Goal: Task Accomplishment & Management: Use online tool/utility

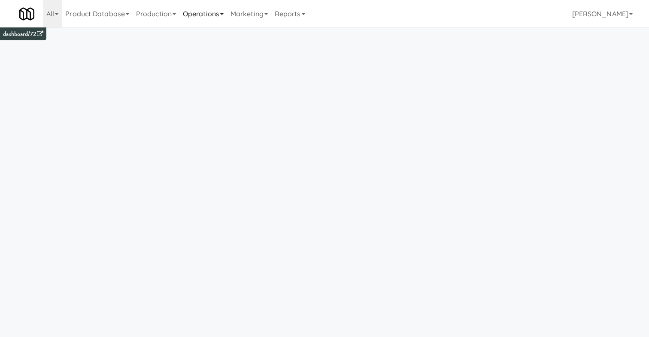
click at [207, 14] on link "Operations" at bounding box center [203, 13] width 48 height 27
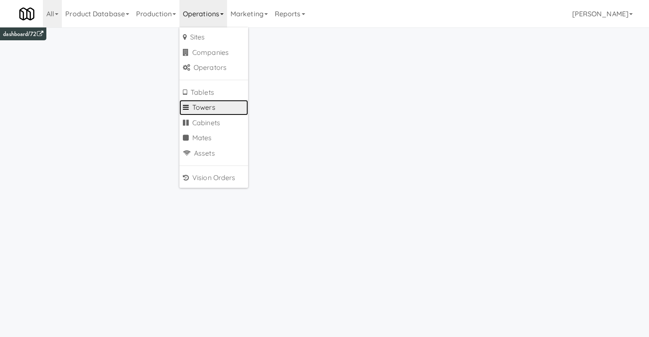
click at [219, 106] on link "Towers" at bounding box center [213, 107] width 69 height 15
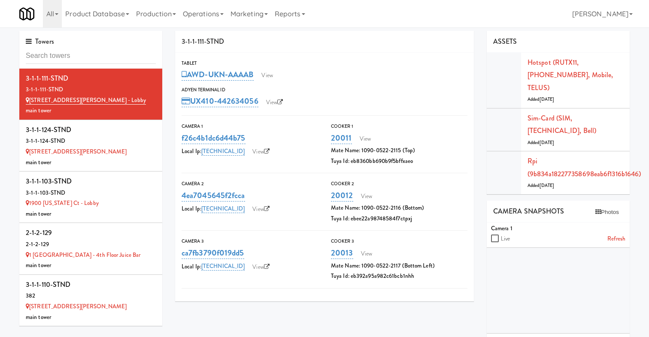
click at [88, 54] on input "text" at bounding box center [91, 56] width 130 height 16
click at [74, 65] on div "Towers" at bounding box center [90, 50] width 143 height 38
click at [79, 57] on input "text" at bounding box center [91, 56] width 130 height 16
click at [76, 56] on input "text" at bounding box center [91, 56] width 130 height 16
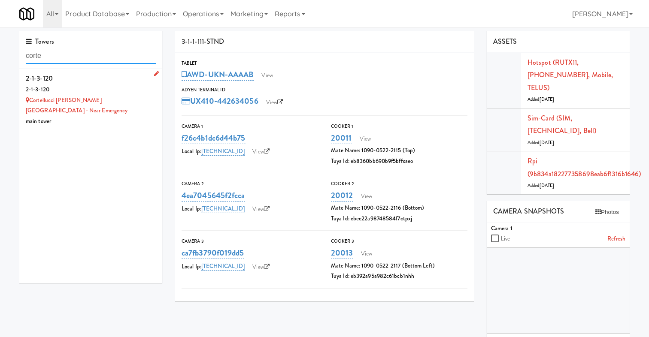
type input "corte"
click at [96, 91] on div "2-1-3-120" at bounding box center [91, 90] width 130 height 11
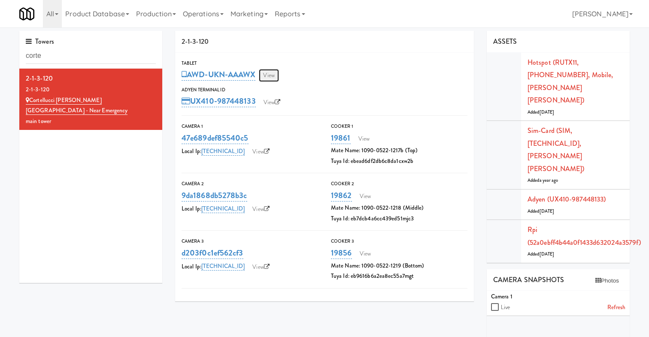
click at [268, 76] on link "View" at bounding box center [269, 75] width 20 height 13
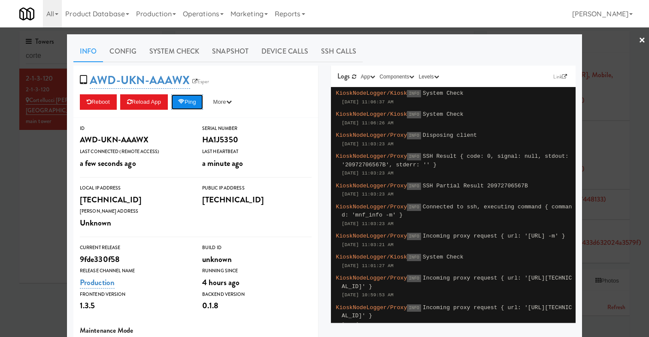
click at [192, 100] on button "Ping" at bounding box center [187, 101] width 32 height 15
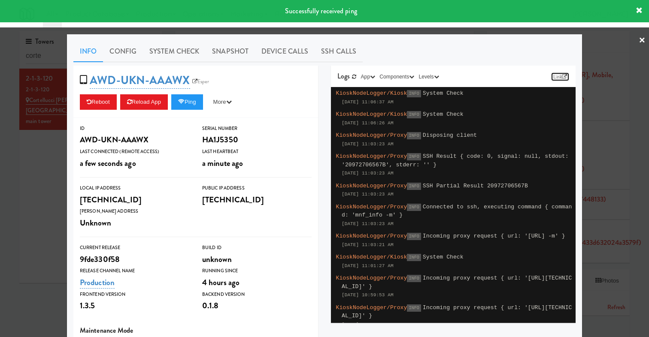
click at [556, 75] on link "Link" at bounding box center [560, 77] width 18 height 9
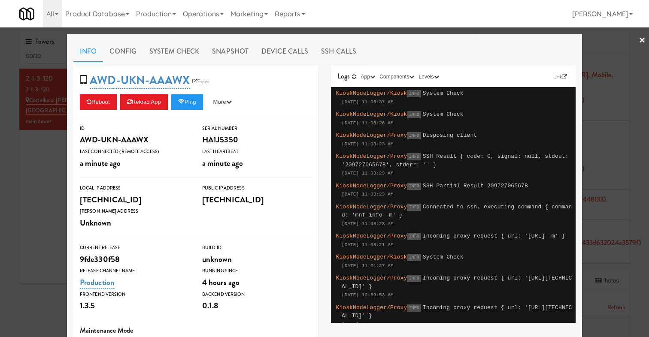
click at [20, 172] on div at bounding box center [324, 168] width 649 height 337
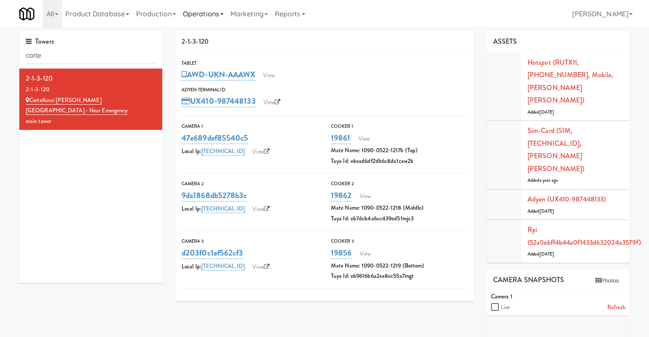
click at [199, 14] on link "Operations" at bounding box center [203, 13] width 48 height 27
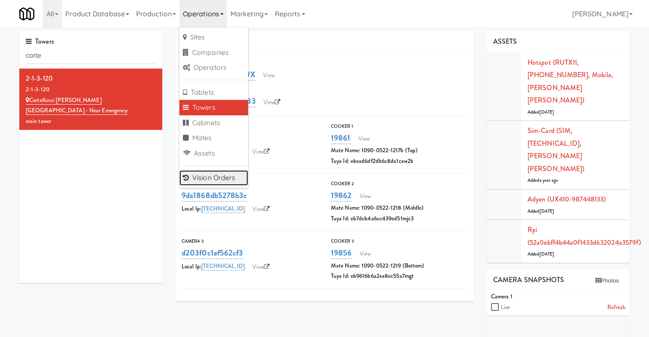
click at [221, 181] on link "Vision Orders" at bounding box center [213, 177] width 69 height 15
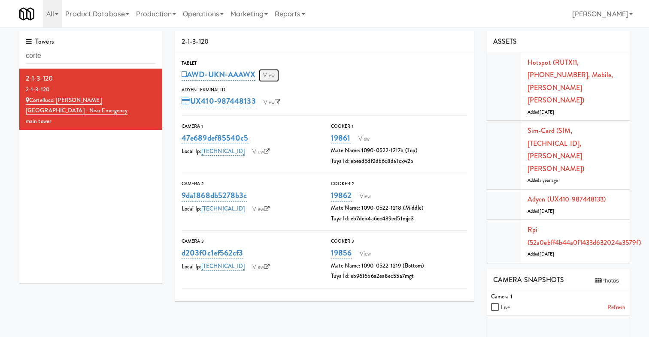
click at [276, 77] on link "View" at bounding box center [269, 75] width 20 height 13
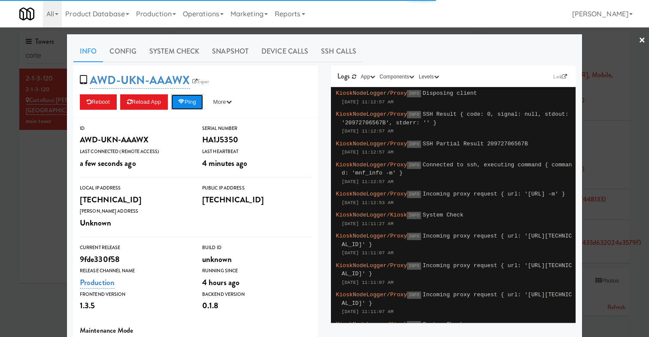
click at [203, 103] on button "Ping" at bounding box center [187, 101] width 32 height 15
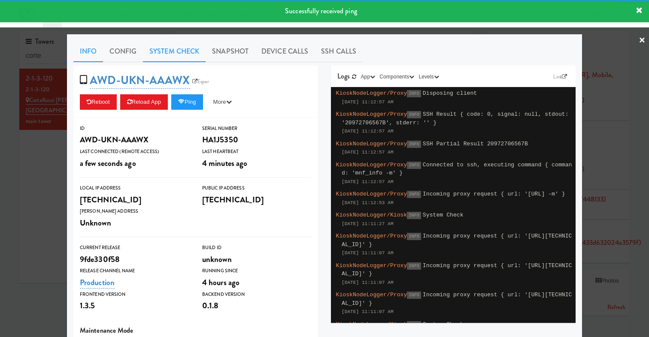
click at [187, 58] on link "System Check" at bounding box center [174, 51] width 63 height 21
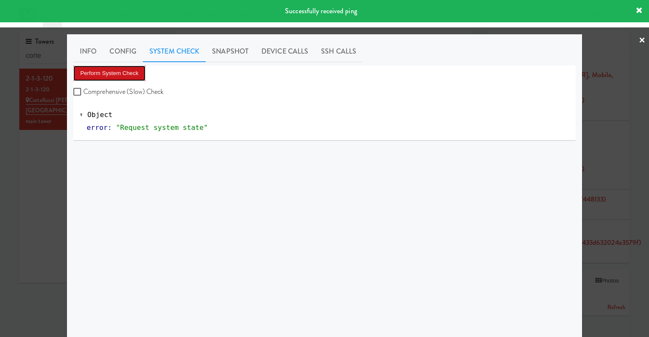
click at [129, 73] on button "Perform System Check" at bounding box center [109, 73] width 72 height 15
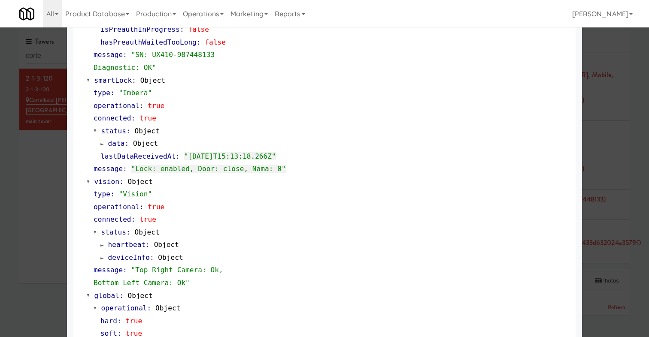
scroll to position [468, 0]
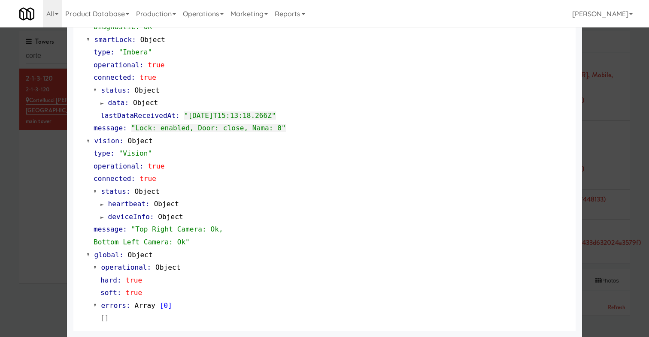
click at [34, 177] on div at bounding box center [324, 168] width 649 height 337
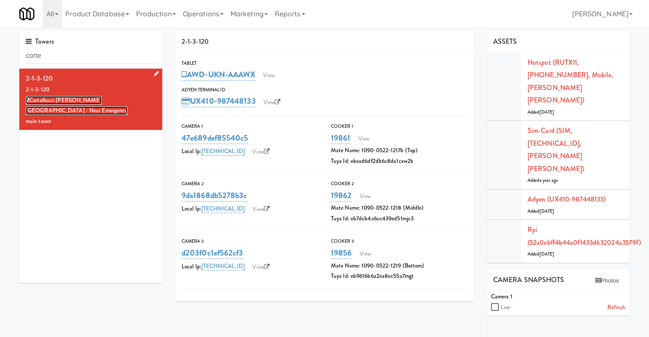
click at [97, 102] on link "Cortellucci Vaughan Hospital - near Emergency" at bounding box center [77, 105] width 102 height 19
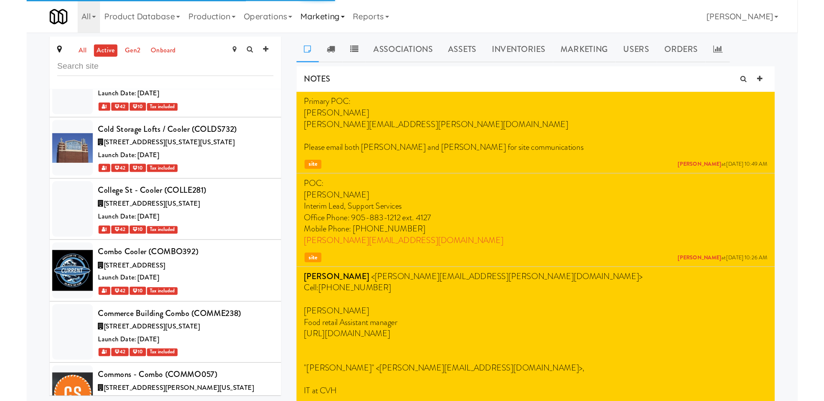
scroll to position [14201, 0]
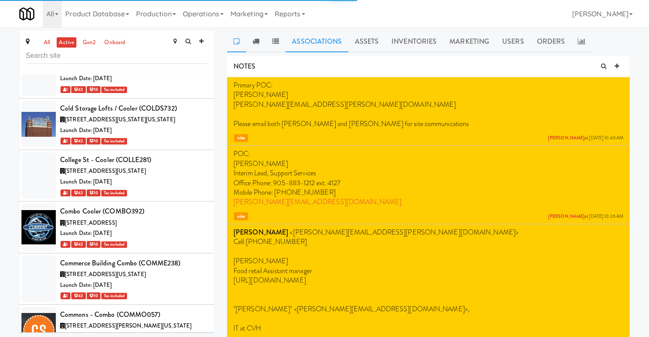
click at [329, 43] on link "Associations" at bounding box center [316, 41] width 63 height 21
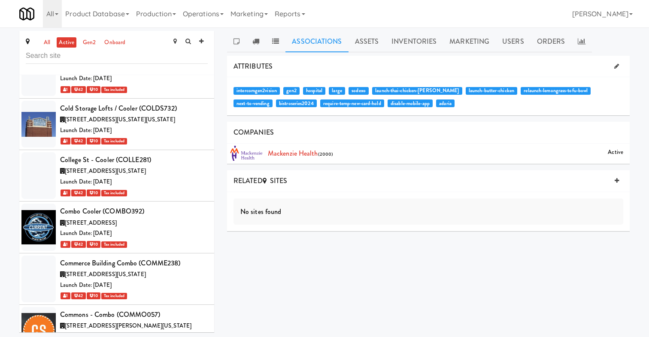
click at [387, 106] on span "disable-mobile-app" at bounding box center [409, 104] width 45 height 8
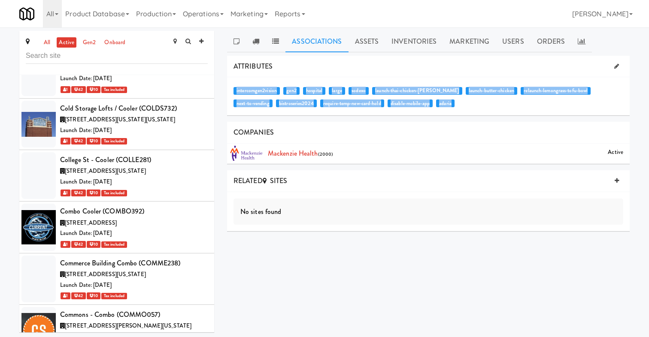
click at [387, 106] on span "disable-mobile-app" at bounding box center [409, 104] width 45 height 8
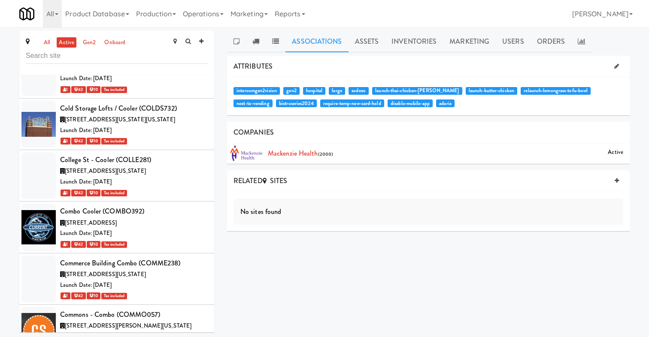
click at [387, 107] on span "disable-mobile-app" at bounding box center [409, 104] width 45 height 8
click at [387, 105] on span "disable-mobile-app" at bounding box center [409, 104] width 45 height 8
drag, startPoint x: 390, startPoint y: 103, endPoint x: 351, endPoint y: 100, distance: 39.6
click at [387, 100] on span "disable-mobile-app" at bounding box center [409, 104] width 45 height 8
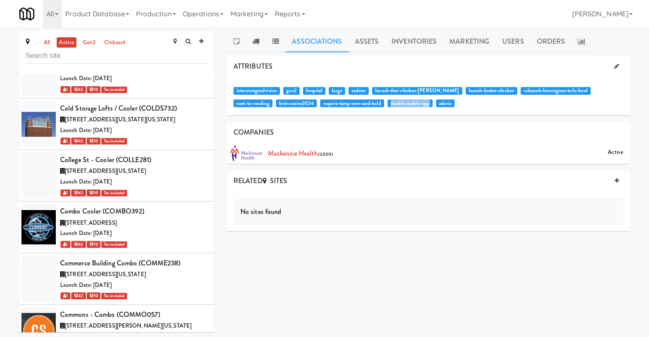
copy span "disable-mobile-app"
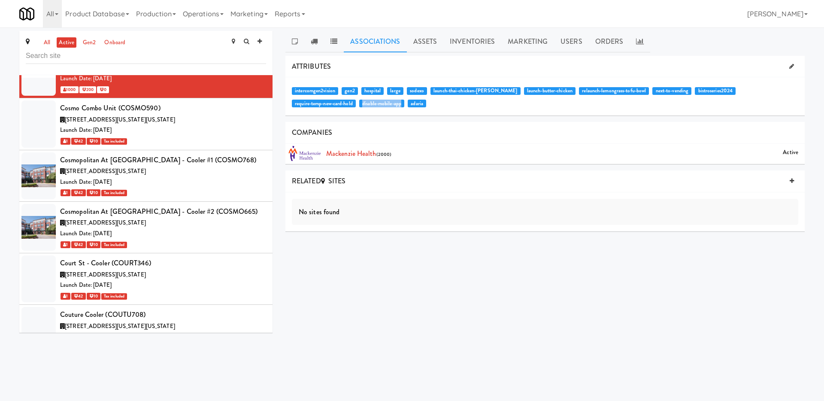
scroll to position [14014, 0]
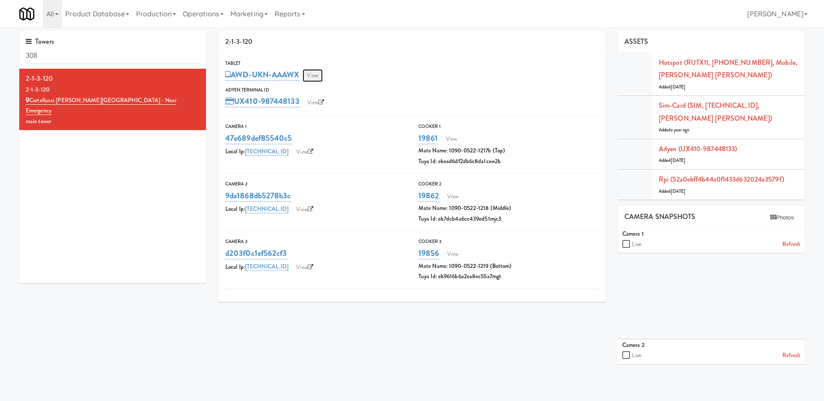
click at [316, 74] on link "View" at bounding box center [312, 75] width 20 height 13
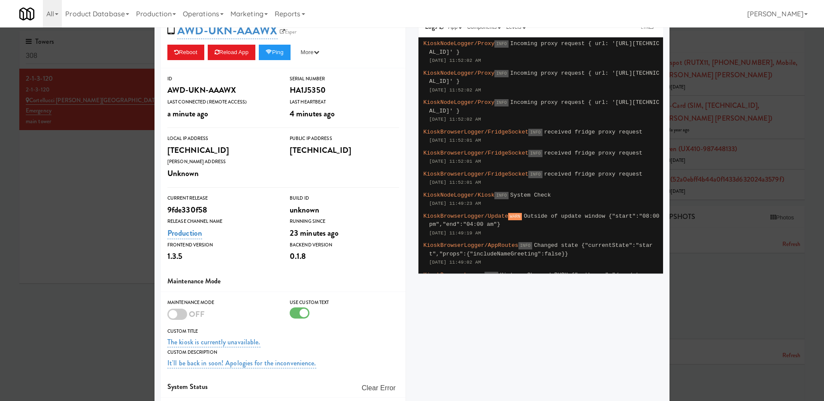
scroll to position [109, 0]
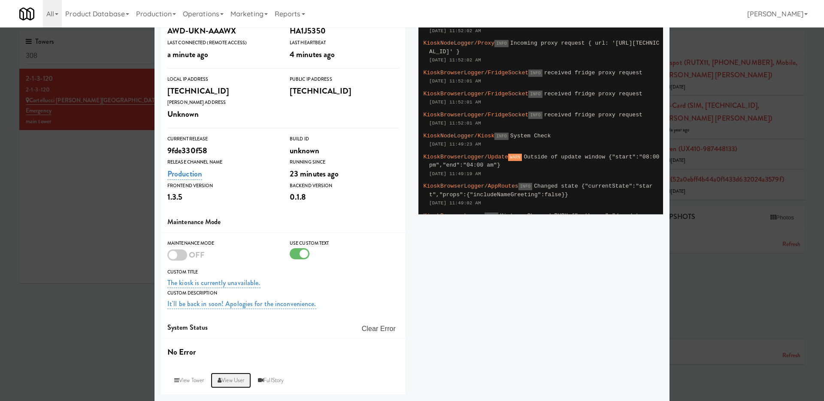
click at [229, 337] on link "View User" at bounding box center [231, 379] width 40 height 15
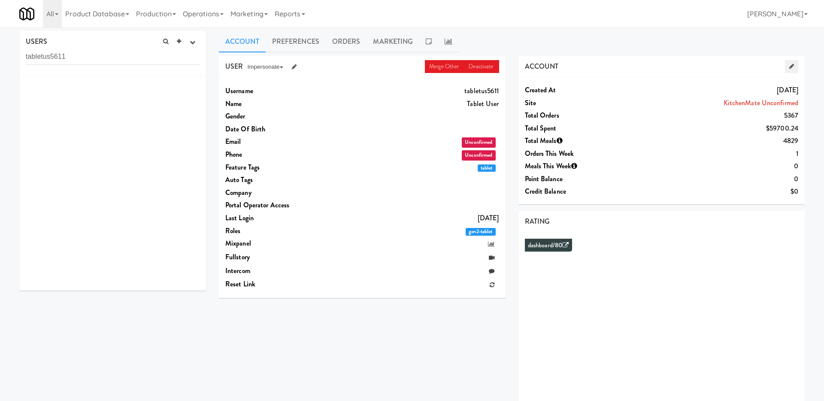
click at [648, 65] on icon at bounding box center [791, 67] width 5 height 6
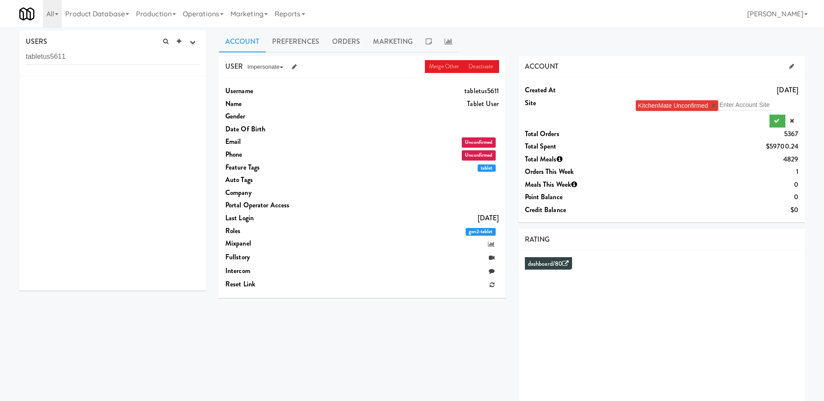
click at [648, 106] on link "×" at bounding box center [714, 105] width 4 height 7
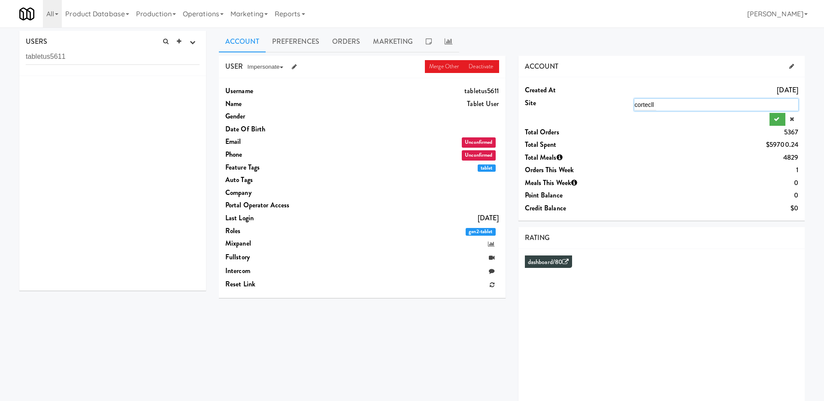
drag, startPoint x: 696, startPoint y: 100, endPoint x: 615, endPoint y: 101, distance: 80.7
click at [615, 84] on dl "Created at Jul 7, 2023 Site cortecll cortecll Total Orders 5367 Total Spent $59…" at bounding box center [662, 84] width 274 height 0
click at [648, 107] on div "cortecll cortecll" at bounding box center [716, 105] width 164 height 12
type input "[PERSON_NAME]"
click at [648, 123] on span "Cortell ucci Vaughan Hospital - near Emergency" at bounding box center [761, 121] width 245 height 7
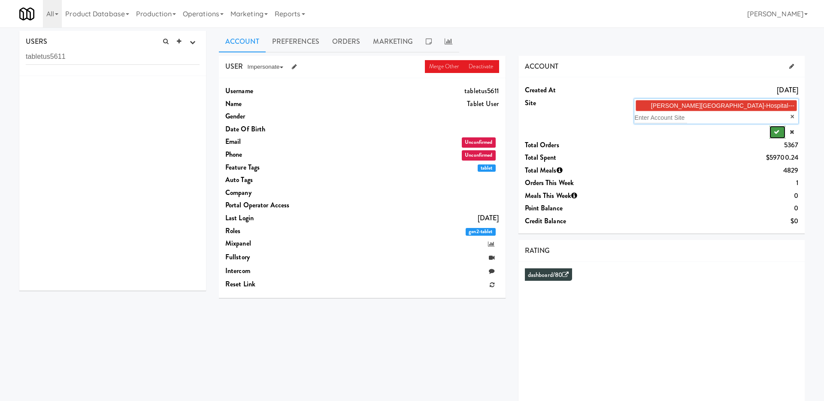
click at [648, 131] on button "submit" at bounding box center [777, 132] width 16 height 13
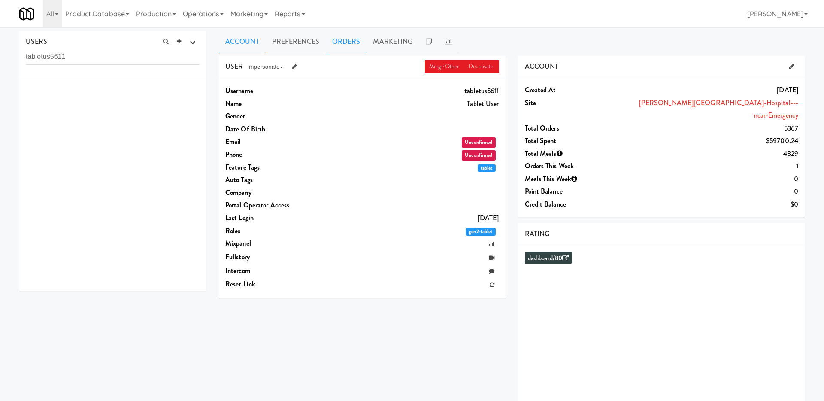
click at [338, 41] on link "Orders" at bounding box center [346, 41] width 41 height 21
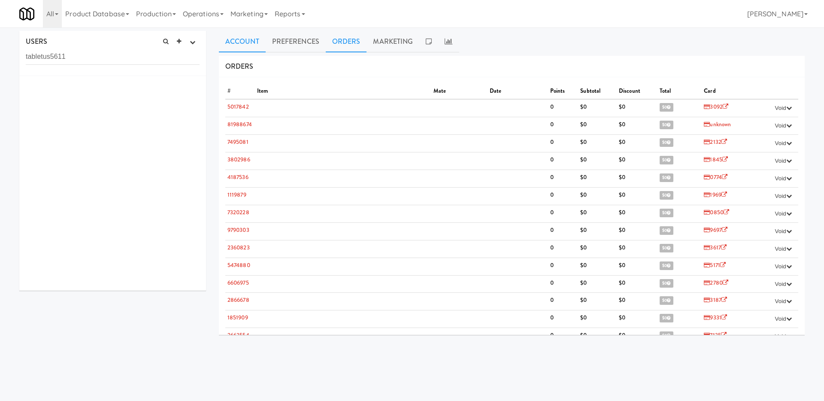
click at [247, 34] on link "Account" at bounding box center [242, 41] width 47 height 21
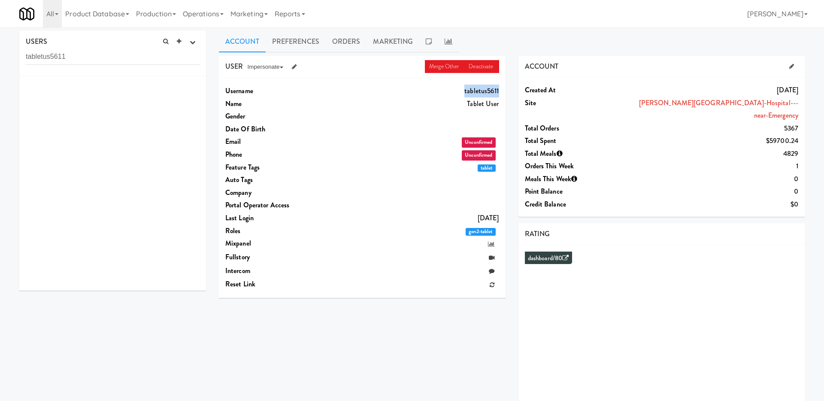
drag, startPoint x: 465, startPoint y: 93, endPoint x: 498, endPoint y: 91, distance: 32.7
click at [498, 91] on dd "tabletus5611" at bounding box center [417, 91] width 164 height 13
copy dd "tabletus5611"
click at [637, 134] on dd "$59700.24" at bounding box center [716, 140] width 164 height 13
click at [648, 102] on link "Cortellucci-Vaughan-Hospital---near-Emergency" at bounding box center [718, 109] width 159 height 23
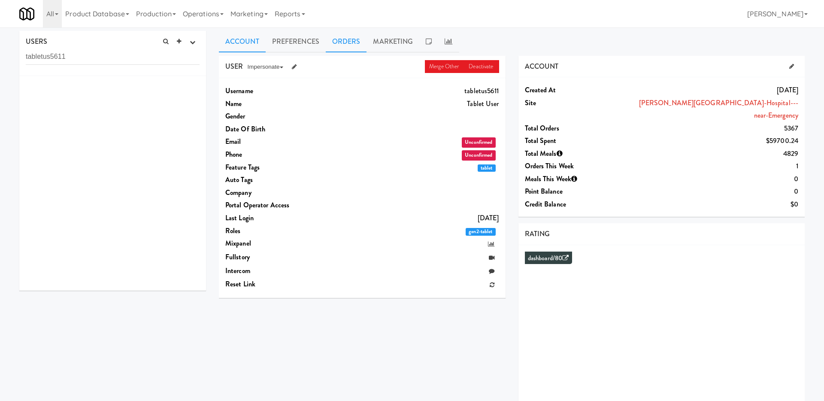
click at [346, 49] on link "Orders" at bounding box center [346, 41] width 41 height 21
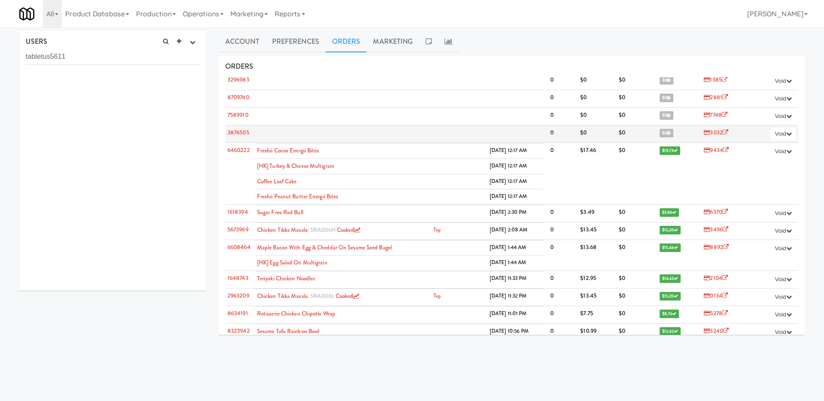
scroll to position [1497, 0]
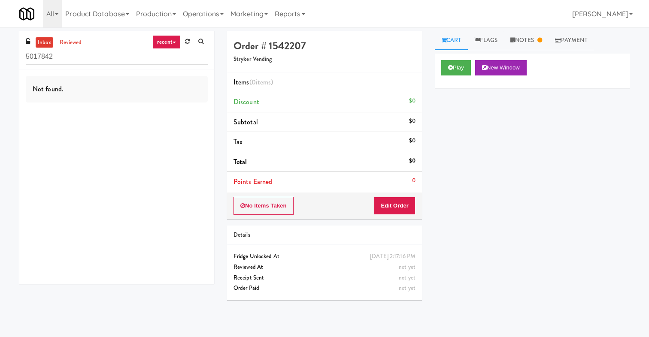
type input "5017842"
click at [168, 37] on link "recent" at bounding box center [166, 42] width 28 height 14
click at [165, 118] on link "failed" at bounding box center [173, 119] width 69 height 15
click at [118, 59] on input "5017842" at bounding box center [117, 57] width 182 height 16
click at [79, 40] on link "reviewed" at bounding box center [70, 42] width 27 height 11
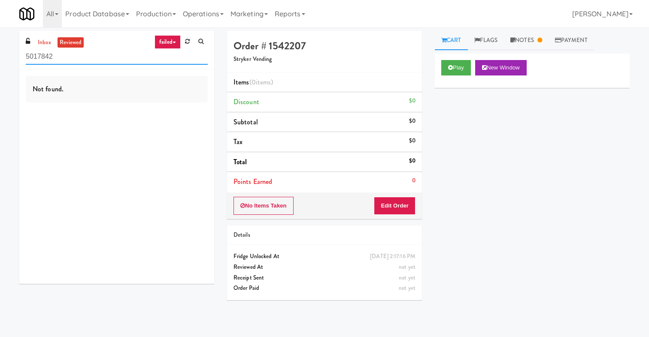
click at [69, 60] on input "5017842" at bounding box center [117, 57] width 182 height 16
click at [166, 42] on link "failed" at bounding box center [167, 42] width 26 height 14
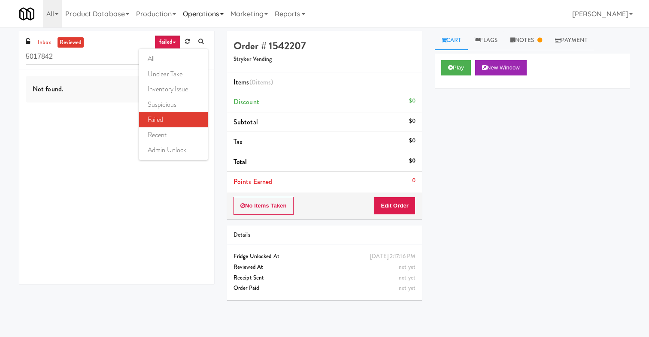
click at [209, 15] on link "Operations" at bounding box center [203, 13] width 48 height 27
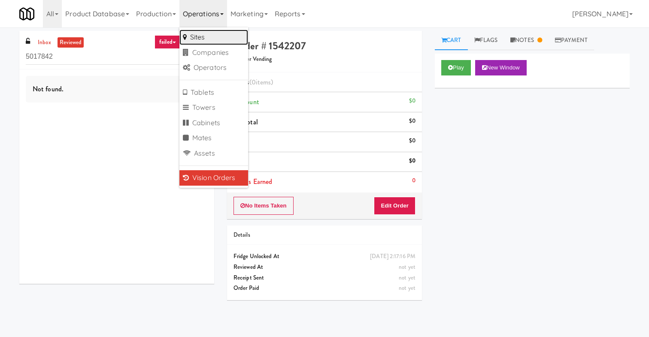
click at [221, 41] on link "Sites" at bounding box center [213, 37] width 69 height 15
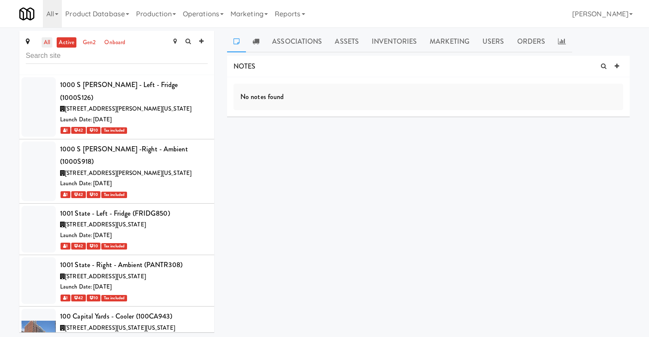
click at [48, 45] on link "all" at bounding box center [47, 42] width 11 height 11
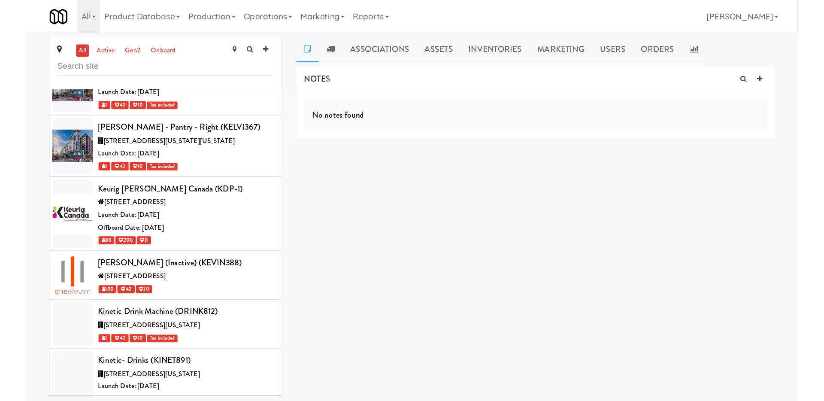
scroll to position [39967, 0]
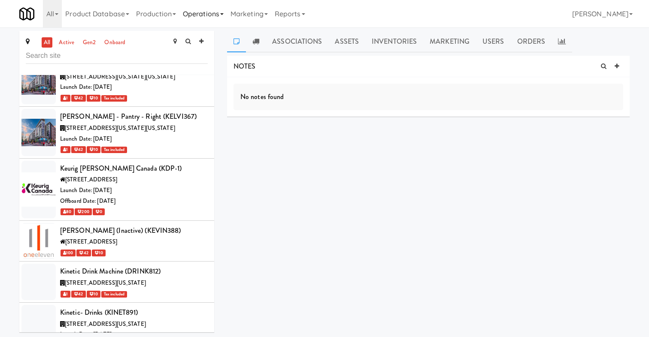
click at [206, 10] on link "Operations" at bounding box center [203, 13] width 48 height 27
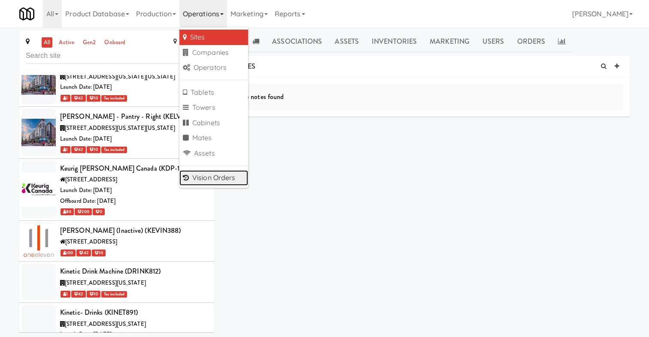
click at [224, 178] on link "Vision Orders" at bounding box center [213, 177] width 69 height 15
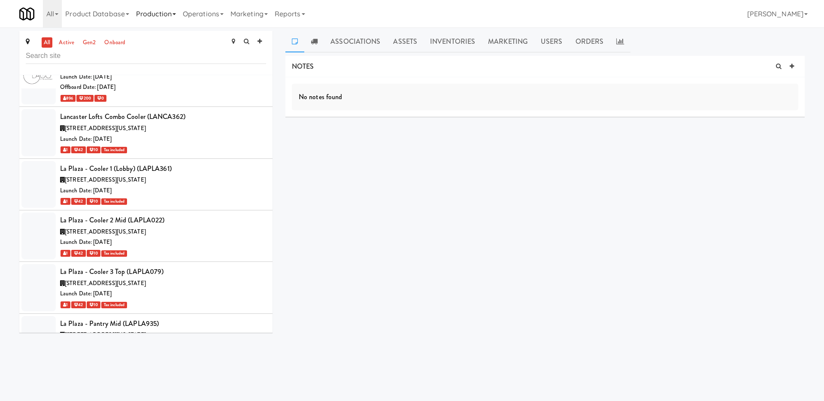
scroll to position [39291, 0]
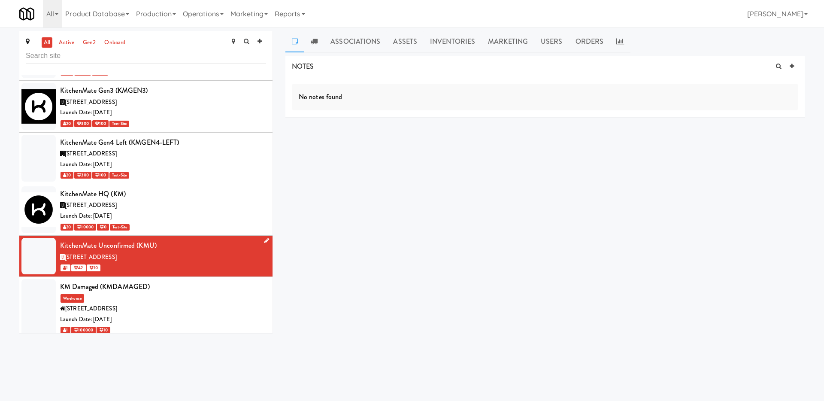
click at [143, 239] on div "KitchenMate Unconfirmed (KMU)" at bounding box center [163, 245] width 206 height 13
copy div "KMU"
click at [315, 41] on icon at bounding box center [314, 41] width 7 height 7
click at [353, 45] on link "Associations" at bounding box center [355, 41] width 63 height 21
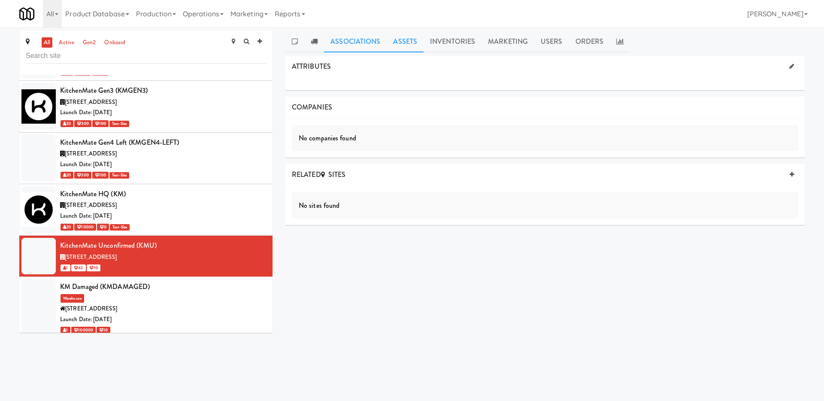
click at [396, 43] on link "Assets" at bounding box center [405, 41] width 37 height 21
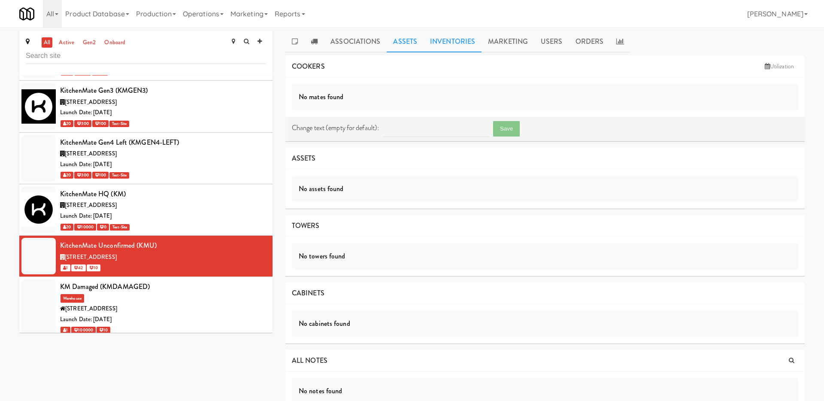
click at [451, 41] on link "Inventories" at bounding box center [452, 41] width 58 height 21
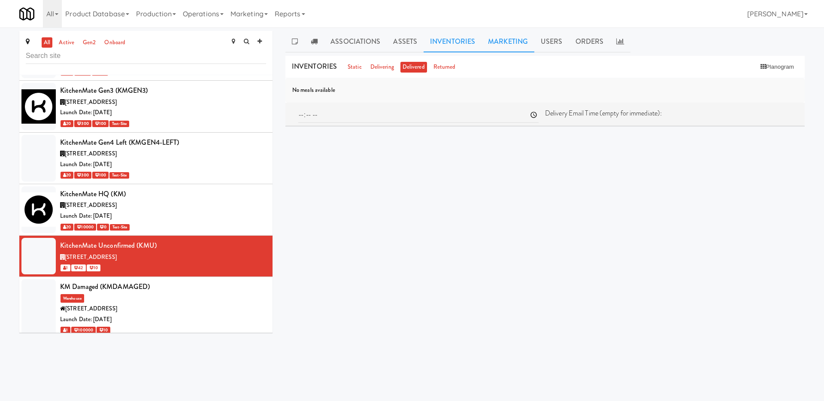
click at [497, 41] on link "Marketing" at bounding box center [507, 41] width 53 height 21
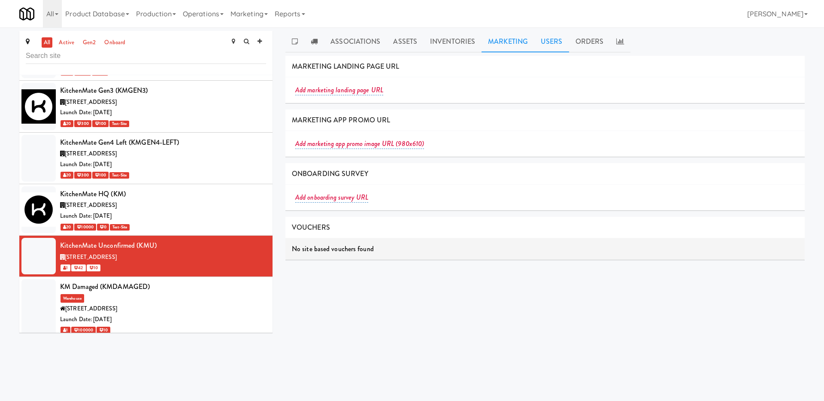
click at [543, 43] on link "Users" at bounding box center [551, 41] width 35 height 21
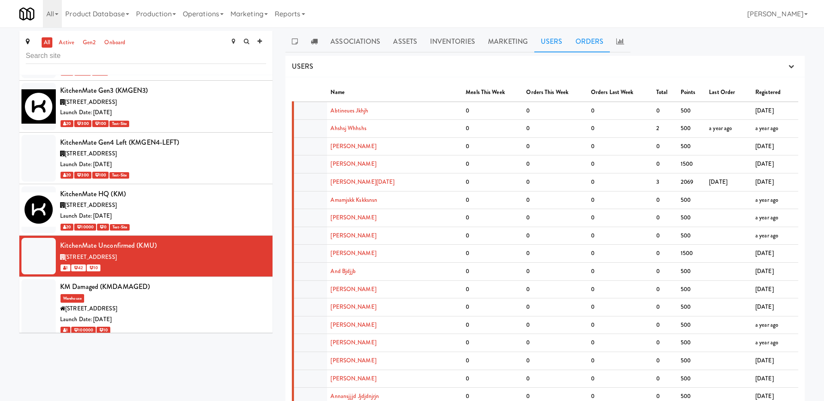
click at [578, 42] on link "Orders" at bounding box center [589, 41] width 41 height 21
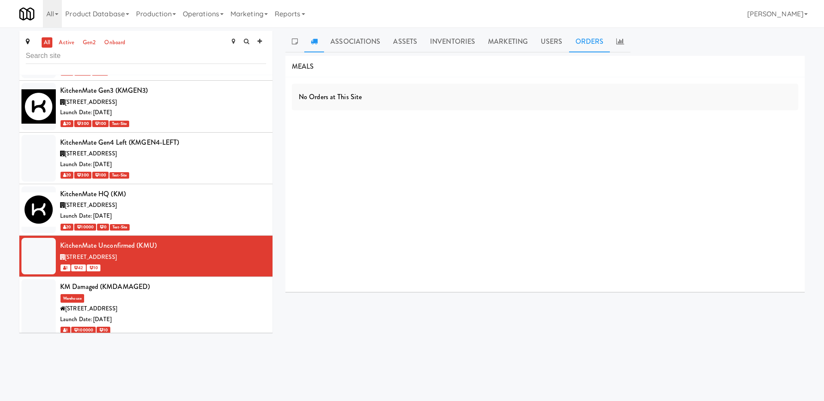
click at [311, 47] on link at bounding box center [314, 41] width 20 height 21
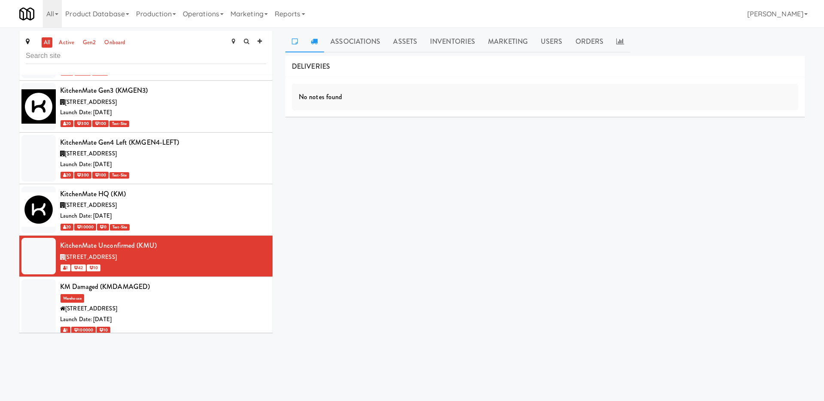
click at [293, 44] on icon at bounding box center [295, 41] width 6 height 7
click at [375, 47] on link "Associations" at bounding box center [355, 41] width 63 height 21
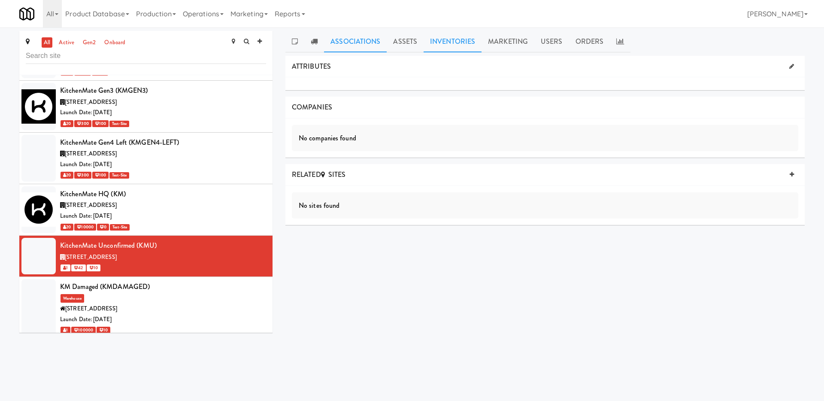
click at [427, 38] on link "Inventories" at bounding box center [452, 41] width 58 height 21
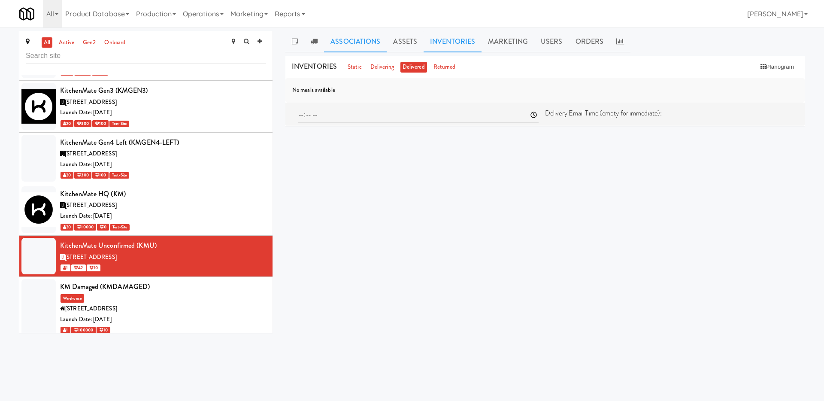
click at [364, 43] on link "Associations" at bounding box center [355, 41] width 63 height 21
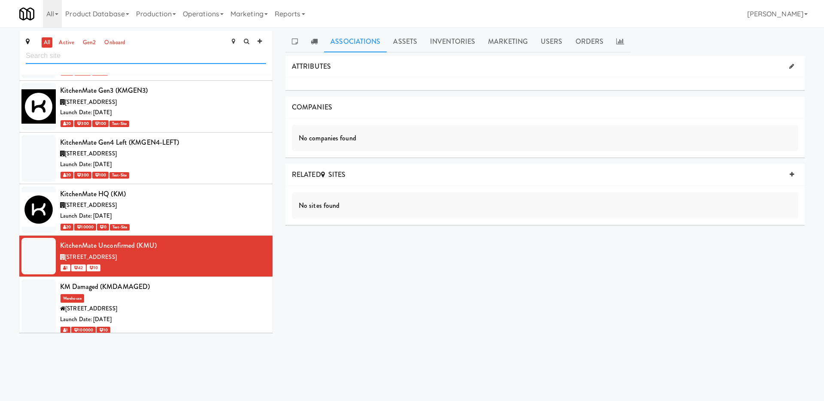
click at [122, 54] on input "text" at bounding box center [146, 56] width 240 height 16
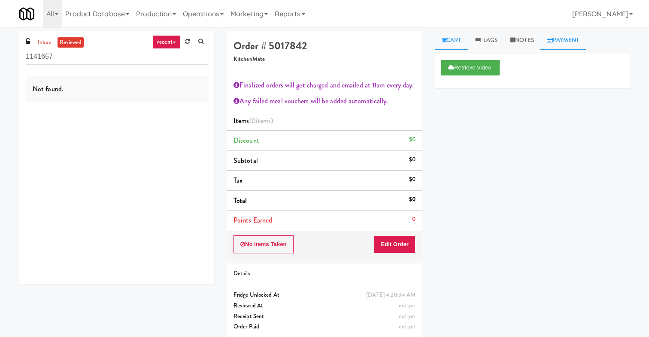
click at [558, 49] on link "Payment" at bounding box center [562, 40] width 45 height 19
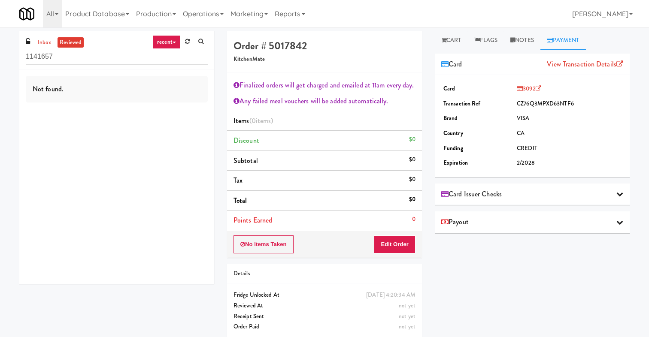
click at [516, 195] on div "Card Issuer Checks" at bounding box center [532, 194] width 182 height 13
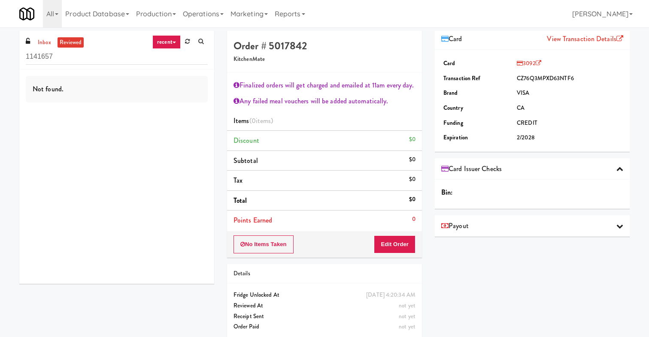
scroll to position [35, 0]
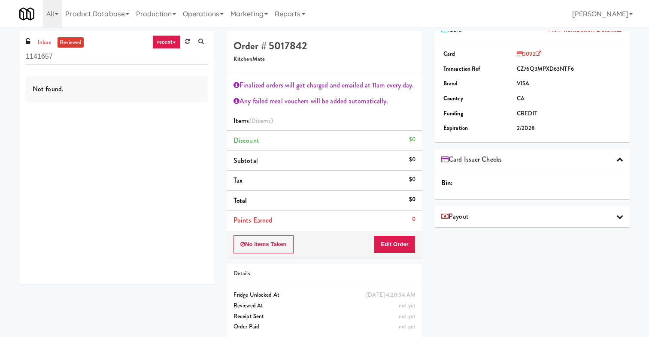
click at [496, 222] on div "Payout" at bounding box center [532, 216] width 182 height 13
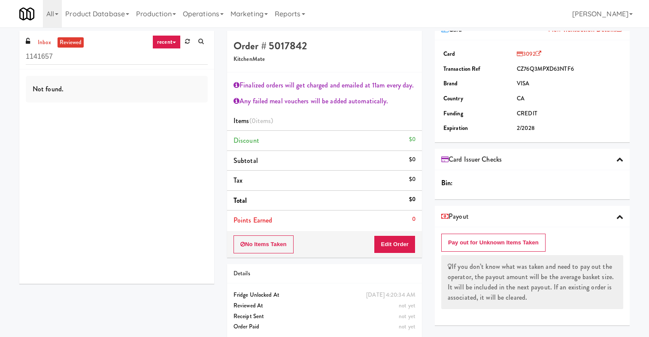
scroll to position [0, 0]
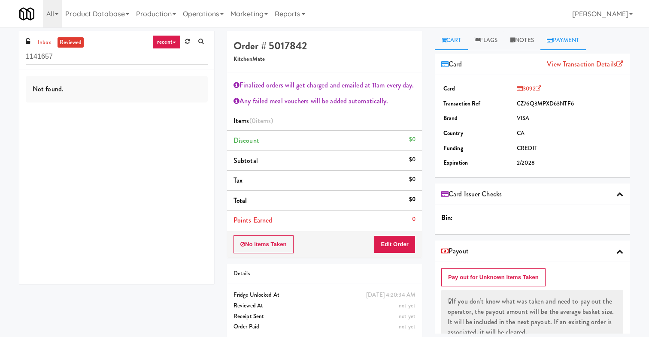
click at [447, 38] on link "Cart" at bounding box center [451, 40] width 33 height 19
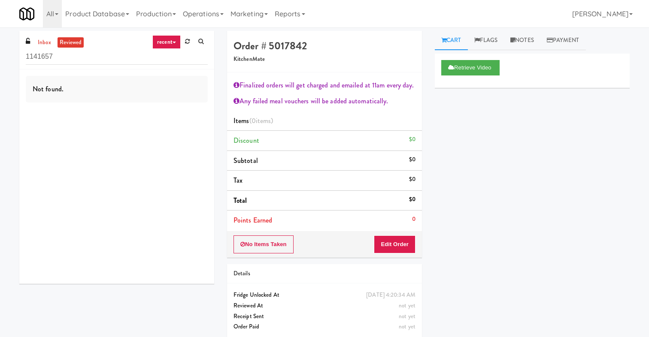
click at [454, 78] on div "Retrieve Video" at bounding box center [532, 71] width 195 height 34
click at [463, 74] on button "Retrieve Video" at bounding box center [470, 67] width 58 height 15
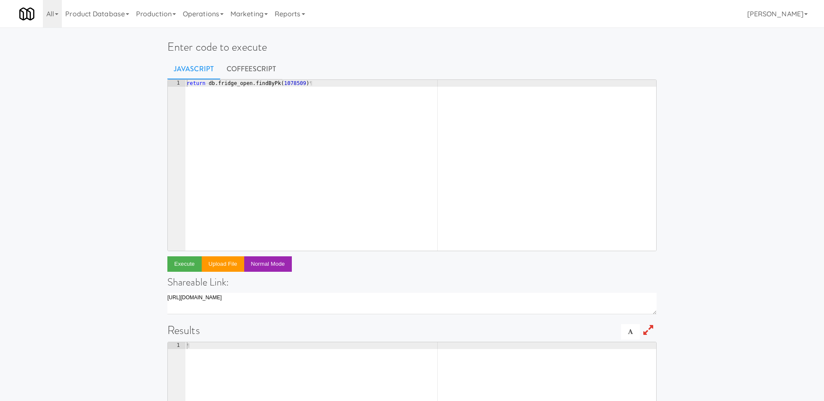
click at [355, 85] on div "return · db . fridge_open . findByPk ( 1078509 ) ¶" at bounding box center [420, 172] width 471 height 184
drag, startPoint x: 355, startPoint y: 85, endPoint x: 199, endPoint y: 82, distance: 156.2
click at [199, 82] on div "return · db . fridge_open . findByPk ( 1078509 ) ¶" at bounding box center [420, 172] width 471 height 184
type textarea "r"
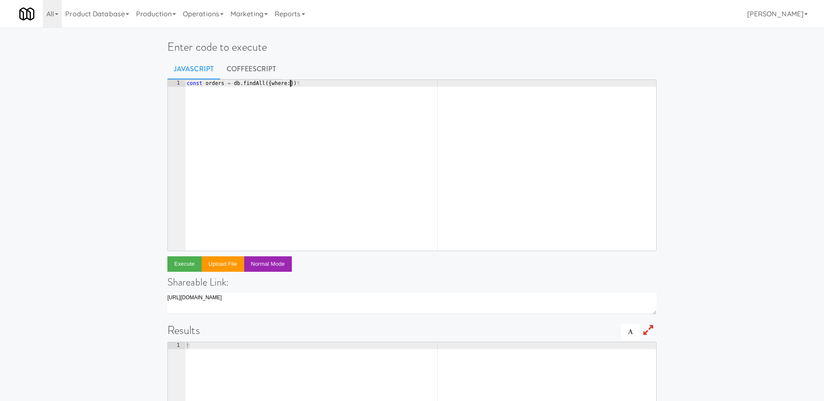
type textarea "const orders = db.findAll({where:{}})"
paste textarea "tabletus5611"
click at [240, 90] on div "const · orders · = · db . findAll ({ where : { ¬ ···· by_username : · tabletus5…" at bounding box center [420, 172] width 471 height 184
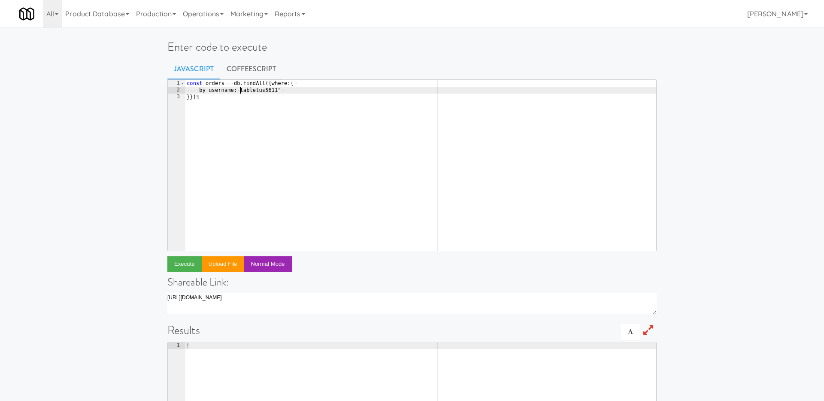
scroll to position [0, 5]
click at [306, 89] on div "const · orders · = · db . findAll ({ where : { ¬ ···· by_username : · "tabletus…" at bounding box center [420, 172] width 471 height 184
type textarea "by_username: "tabletus5611","
paste textarea "6d88ff4a-b4ba-45de-a8fd-2a9d911dccd3""
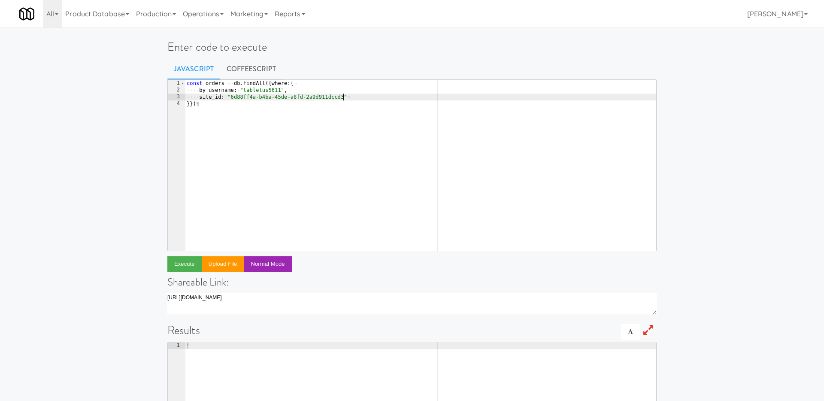
scroll to position [0, 13]
click at [224, 106] on div "const · orders · = · db . findAll ({ where : { ¬ ···· by_username : · "tabletus…" at bounding box center [420, 172] width 471 height 184
type textarea "}})"
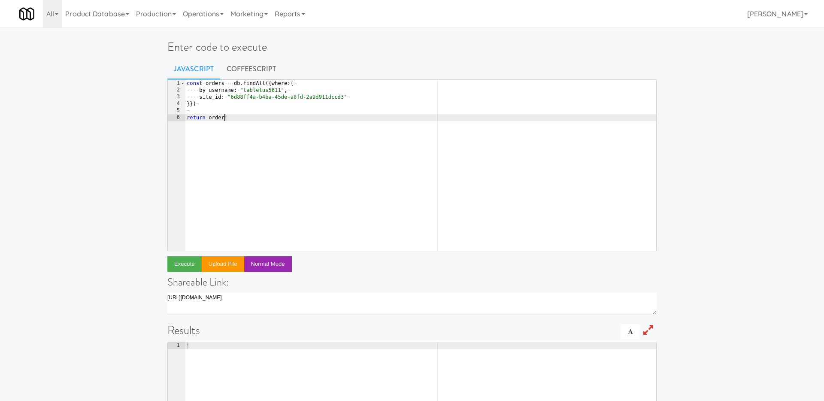
scroll to position [0, 3]
click at [243, 84] on div "const · orders · = · db . findAll ({ where : { ¬ ···· by_username : · "tabletus…" at bounding box center [420, 172] width 471 height 184
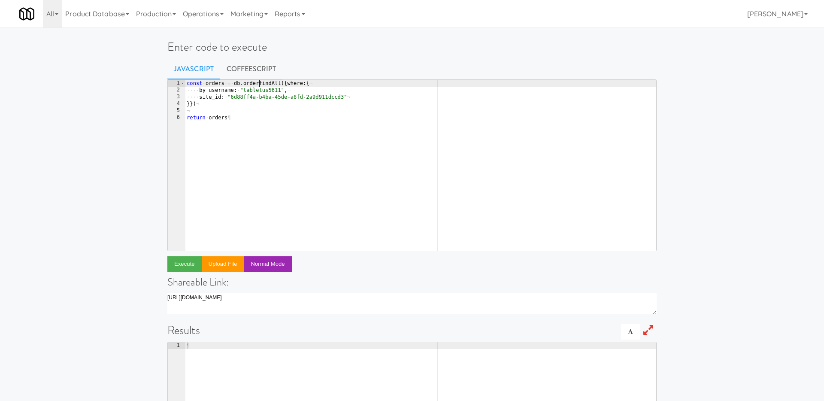
scroll to position [0, 6]
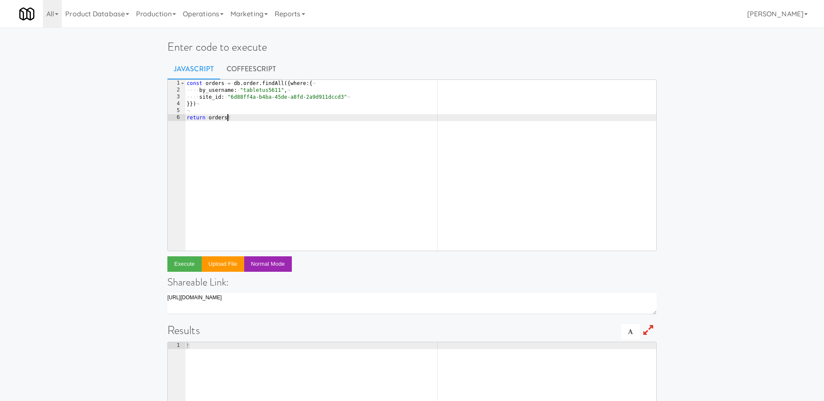
click at [270, 166] on div "const · orders · = · db . order . findAll ({ where : { ¬ ···· by_username : · "…" at bounding box center [420, 172] width 471 height 184
type textarea "return orders"
click at [185, 262] on button "Execute" at bounding box center [184, 263] width 34 height 15
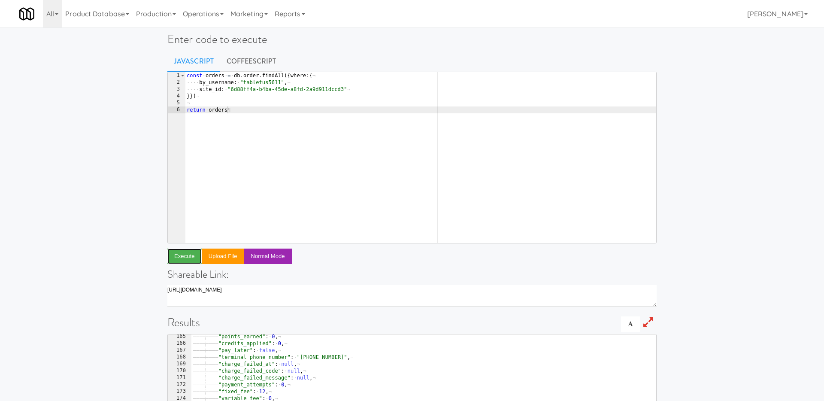
scroll to position [0, 0]
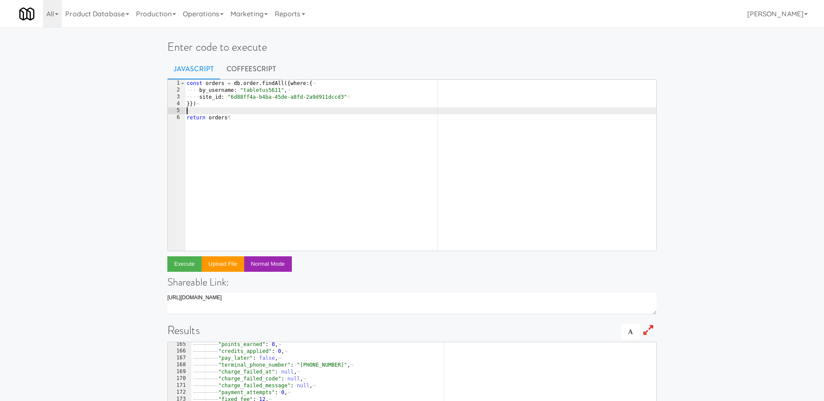
click at [311, 114] on div "const · orders · = · db . order . findAll ({ where : { ¬ ···· by_username : · "…" at bounding box center [420, 172] width 471 height 184
click at [258, 118] on div "const · orders · = · db . order . findAll ({ where : { ¬ ···· by_username : · "…" at bounding box center [420, 172] width 471 height 184
click at [184, 259] on button "Execute" at bounding box center [184, 263] width 34 height 15
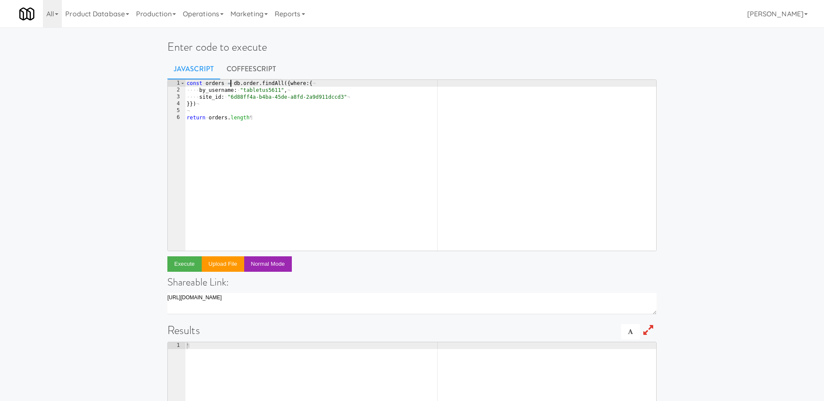
click at [231, 85] on div "const · orders · = · db . order . findAll ({ where : { ¬ ···· by_username : · "…" at bounding box center [420, 172] width 471 height 184
click at [184, 263] on button "Execute" at bounding box center [184, 263] width 34 height 15
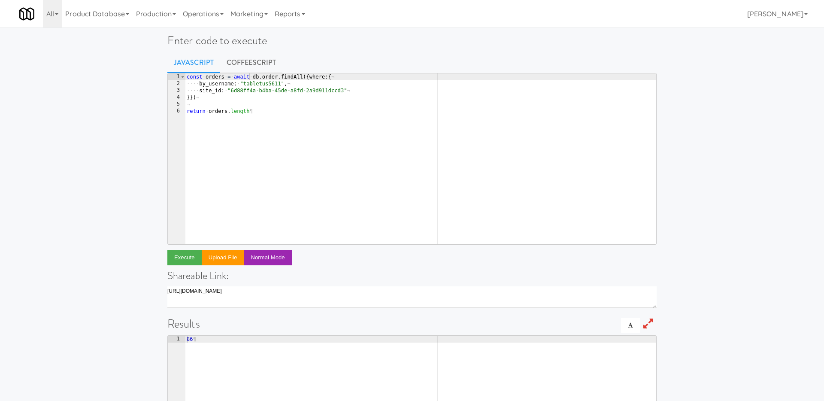
click at [222, 121] on div "const · orders · = · await · db . order . findAll ({ where : { ¬ ···· by_userna…" at bounding box center [420, 165] width 471 height 184
click at [283, 115] on div "const · orders · = · await · db . order . findAll ({ where : { ¬ ···· by_userna…" at bounding box center [420, 165] width 471 height 184
drag, startPoint x: 259, startPoint y: 112, endPoint x: 230, endPoint y: 110, distance: 28.8
click at [230, 111] on div "const · orders · = · await · db . order . findAll ({ where : { ¬ ···· by_userna…" at bounding box center [420, 165] width 471 height 184
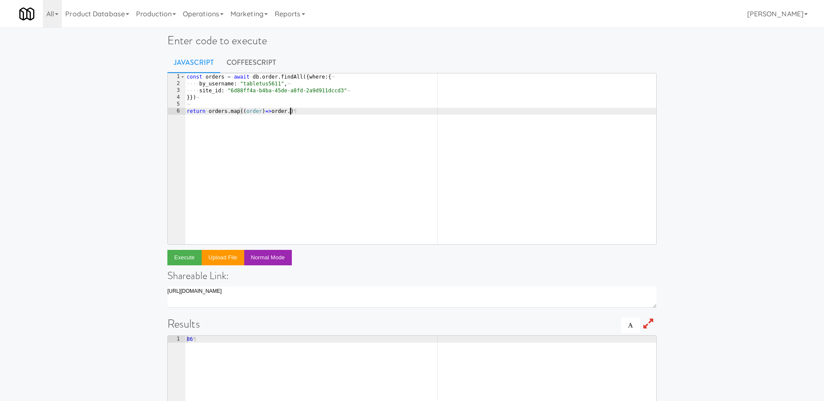
scroll to position [0, 9]
type textarea "return orders.map((order)=>order.id)"
click at [173, 254] on button "Execute" at bounding box center [184, 257] width 34 height 15
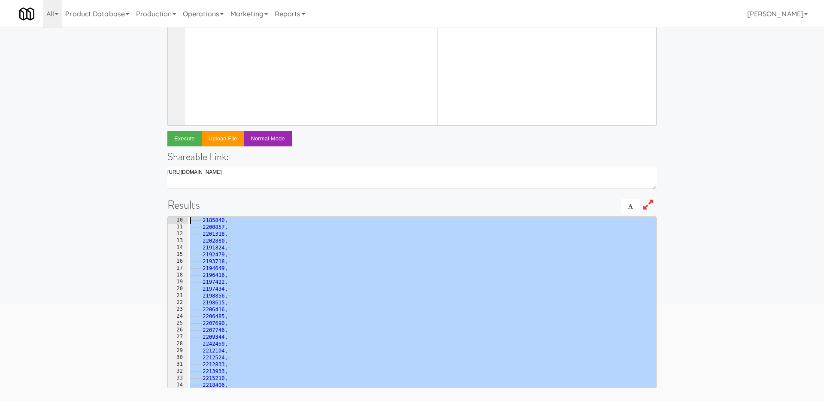
scroll to position [0, 0]
drag, startPoint x: 194, startPoint y: 382, endPoint x: 191, endPoint y: 165, distance: 217.1
click at [191, 165] on div "return orders.map((order)=>order.id) 1 2 3 4 5 6 const · orders · = · await · d…" at bounding box center [411, 171] width 489 height 434
type textarea "[ 2199261,"
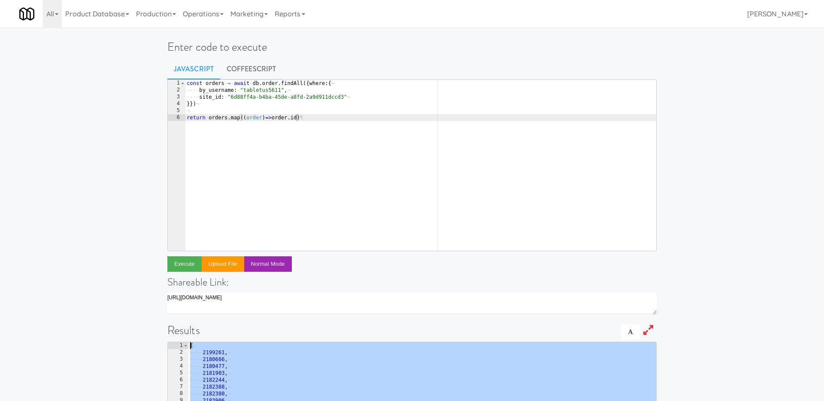
click at [312, 118] on div "const · orders · = · await · db . order . findAll ({ where : { ¬ ···· by_userna…" at bounding box center [420, 172] width 471 height 184
drag, startPoint x: 321, startPoint y: 119, endPoint x: 177, endPoint y: 115, distance: 144.2
click at [177, 115] on pre "return orders.map((order)=>order.id) 1 2 3 4 5 6 const · orders · = · await · d…" at bounding box center [411, 165] width 489 height 172
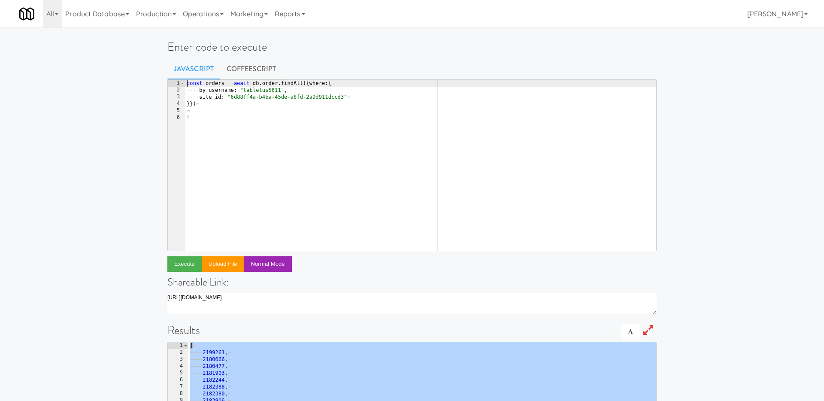
type textarea "const orders = await db.order.findAll({where:{"
type textarea "i"
type textarea "const bluebird = require('bluebird"
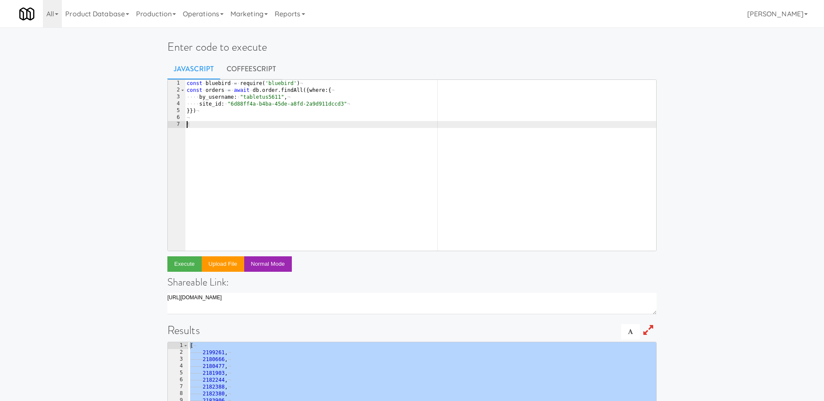
click at [221, 135] on div "const · bluebird · = · require ( 'bluebird' ) ¬ const · orders · = · await · db…" at bounding box center [420, 172] width 471 height 184
type textarea "b"
type textarea "return bluebird.map(orders, (order)=>{)"
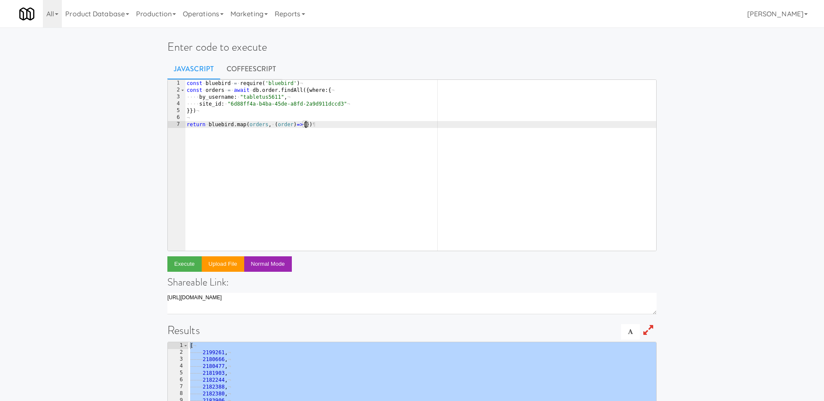
scroll to position [0, 0]
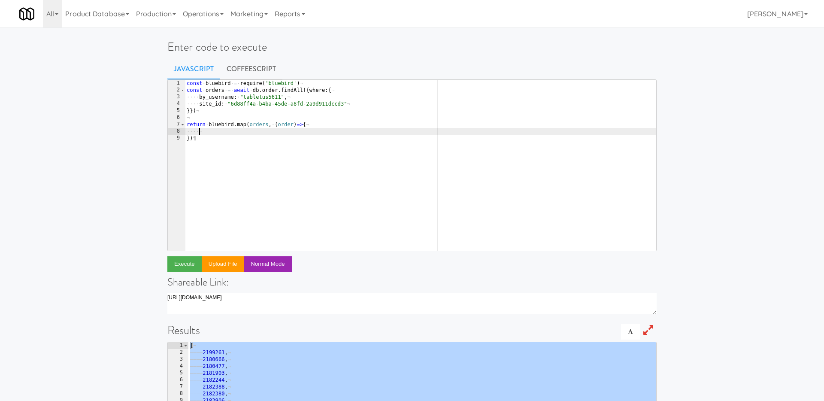
click at [275, 124] on div "const · bluebird · = · require ( 'bluebird' ) ¬ const · orders · = · await · db…" at bounding box center [420, 172] width 471 height 184
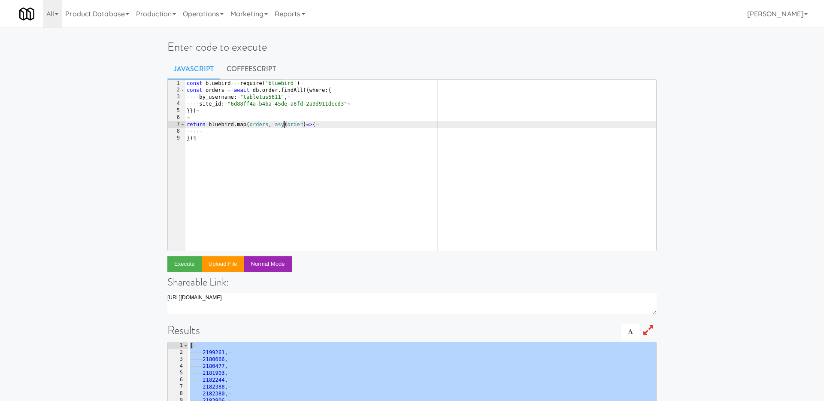
scroll to position [0, 8]
type textarea "return bluebird.map(orders, async(order)=>{"
click at [284, 132] on div "const · bluebird · = · require ( 'bluebird' ) ¬ const · orders · = · await · db…" at bounding box center [420, 172] width 471 height 184
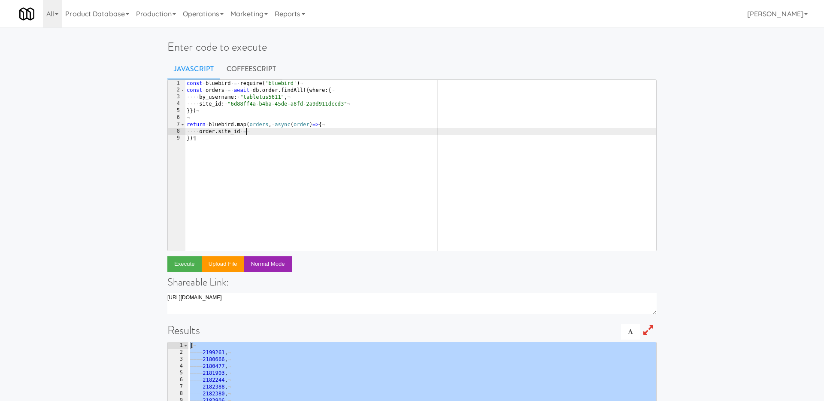
scroll to position [0, 5]
paste textarea "f33cea2a-fbaa-4fdc-80e4-ff3dd9e32298'"
type textarea "order.site_id = 'f33cea2a-fbaa-4fdc-80e4-ff3dd9e32298''"
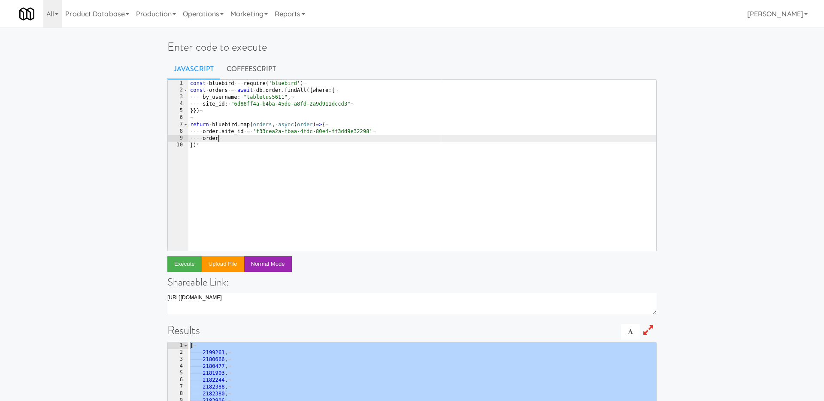
scroll to position [0, 2]
type textarea "o"
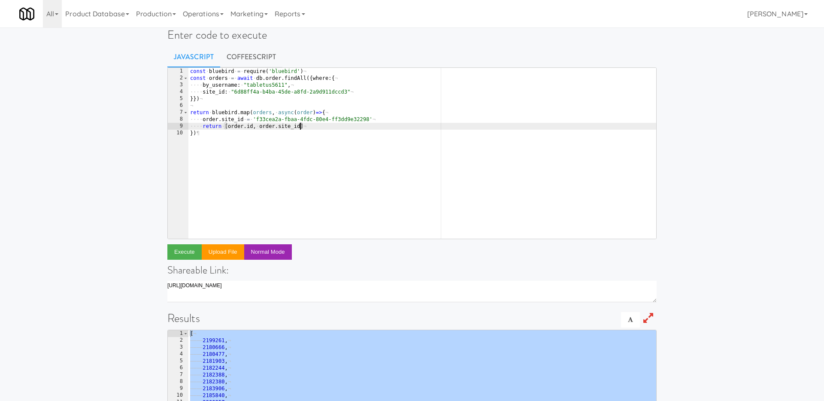
scroll to position [13, 0]
click at [177, 252] on button "Execute" at bounding box center [184, 250] width 34 height 15
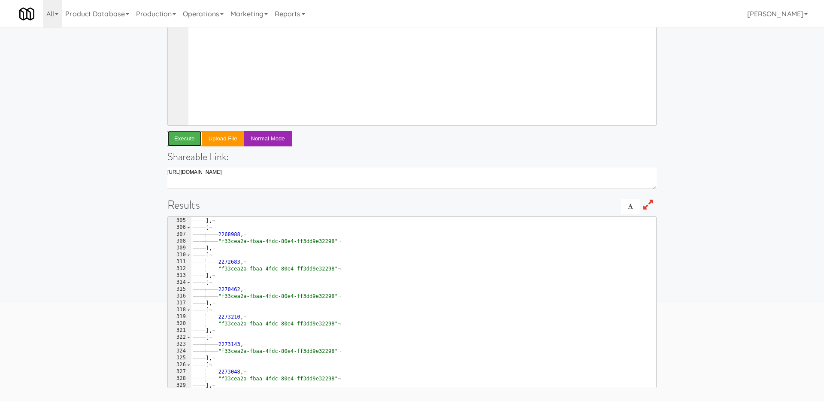
scroll to position [0, 0]
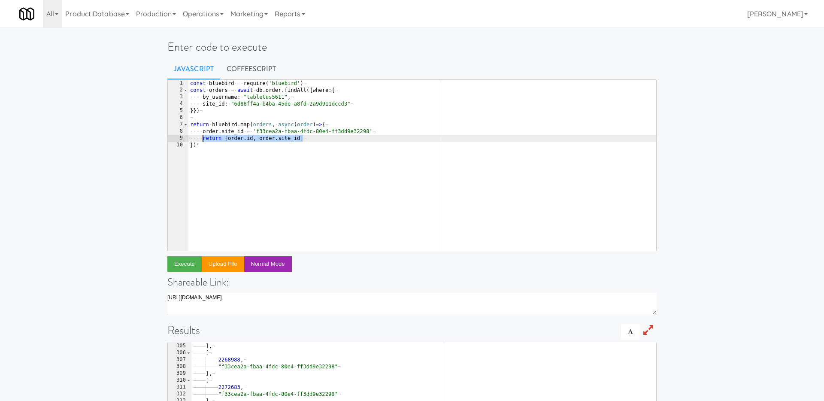
drag, startPoint x: 315, startPoint y: 139, endPoint x: 204, endPoint y: 136, distance: 110.7
click at [204, 136] on div "const · bluebird · = · require ( 'bluebird' ) ¬ const · orders · = · await · db…" at bounding box center [422, 172] width 468 height 184
click at [391, 133] on div "const · bluebird · = · require ( 'bluebird' ) ¬ const · orders · = · await · db…" at bounding box center [422, 172] width 468 height 184
type textarea "return bluebird.map(orders, async(order)=>{"
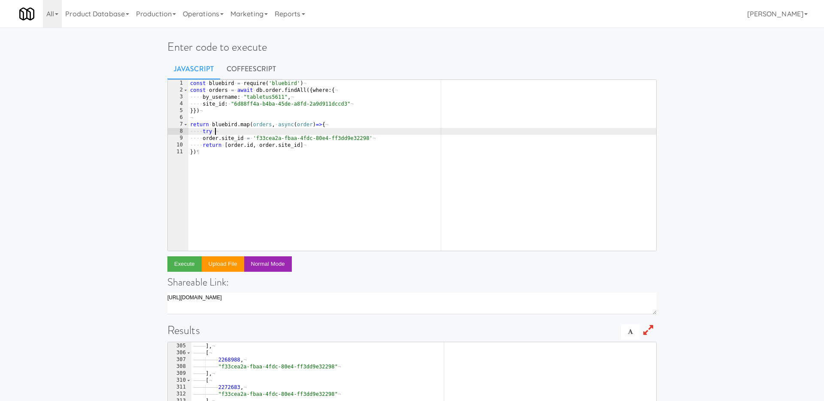
type textarea "try {"
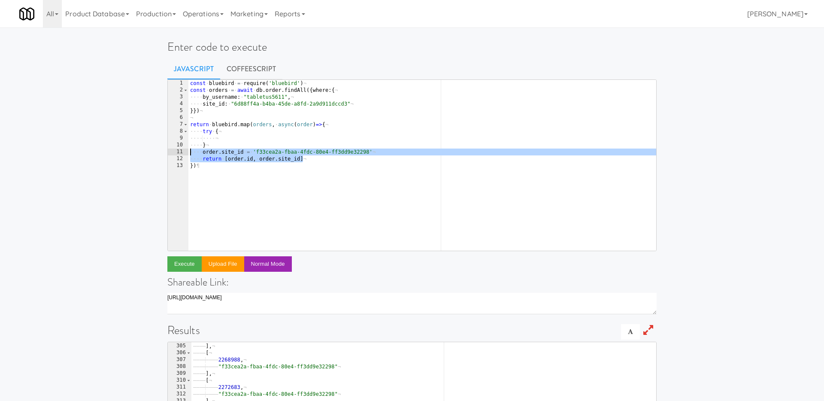
drag, startPoint x: 302, startPoint y: 159, endPoint x: 165, endPoint y: 152, distance: 137.9
click at [165, 152] on div "Enter code to execute Javascript CoffeeScript 1 2 3 4 5 6 7 8 9 10 11 12 13 con…" at bounding box center [412, 278] width 502 height 495
type textarea "order.site_id = 'f33cea2a-fbaa-4fdc-80e4-ff3dd9e32298' return [order.id, order.…"
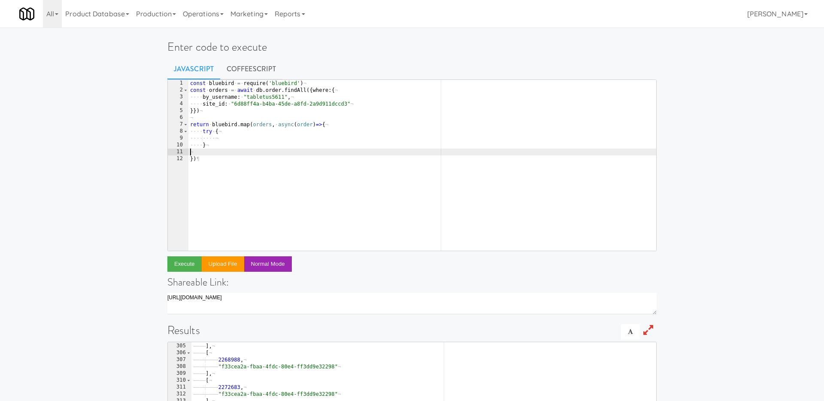
click at [231, 134] on div "const · bluebird · = · require ( 'bluebird' ) ¬ const · orders · = · await · db…" at bounding box center [422, 172] width 468 height 184
type textarea "try {"
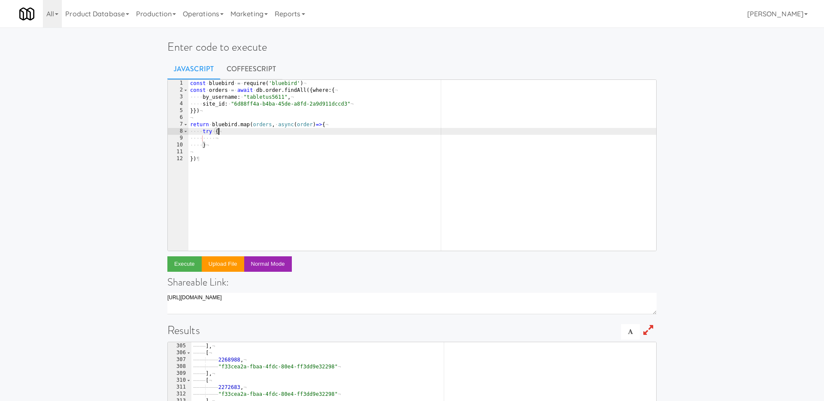
click at [227, 136] on div "const · bluebird · = · require ( 'bluebird' ) ¬ const · orders · = · await · db…" at bounding box center [422, 172] width 468 height 184
paste textarea "return [order.id, order.site_id]"
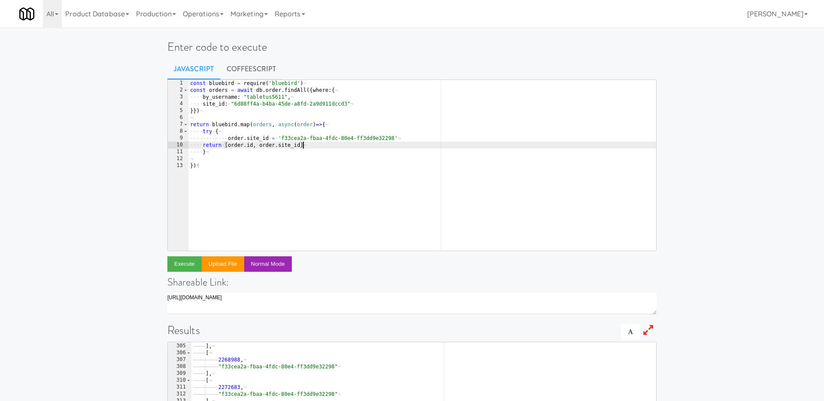
click at [203, 145] on div "const · bluebird · = · require ( 'bluebird' ) ¬ const · orders · = · await · db…" at bounding box center [422, 172] width 468 height 184
click at [229, 152] on div "const · bluebird · = · require ( 'bluebird' ) ¬ const · orders · = · await · db…" at bounding box center [422, 172] width 468 height 184
type textarea "} catch(e){"
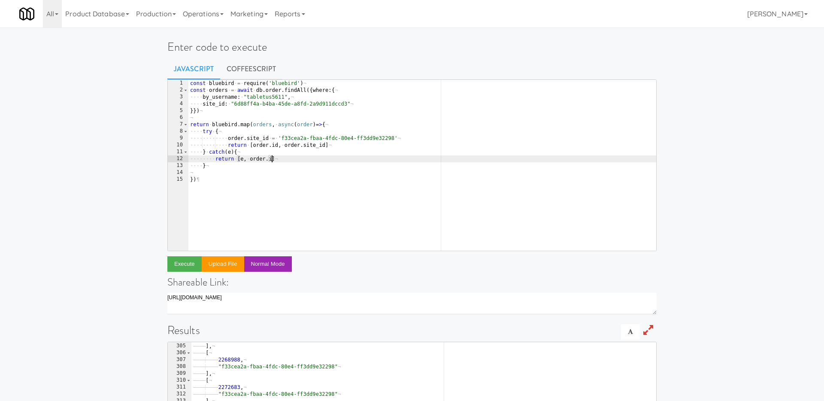
scroll to position [0, 6]
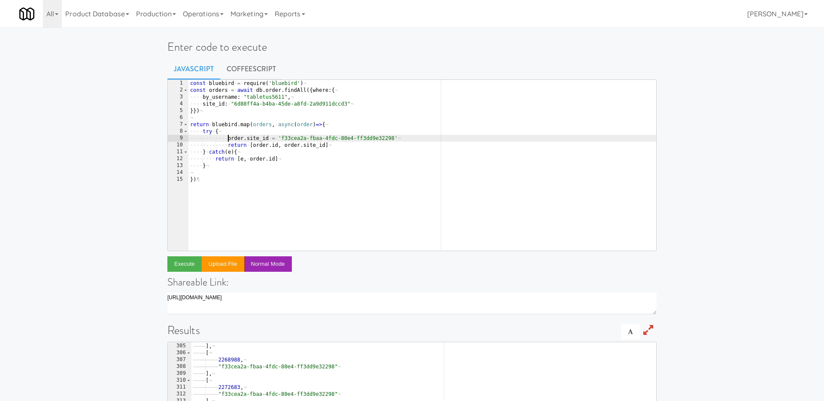
click at [227, 139] on div "const · bluebird · = · require ( 'bluebird' ) ¬ const · orders · = · await · db…" at bounding box center [422, 172] width 468 height 184
click at [228, 145] on div "const · bluebird · = · require ( 'bluebird' ) ¬ const · orders · = · await · db…" at bounding box center [422, 172] width 468 height 184
click at [215, 160] on div "const · bluebird · = · require ( 'bluebird' ) ¬ const · orders · = · await · db…" at bounding box center [422, 172] width 468 height 184
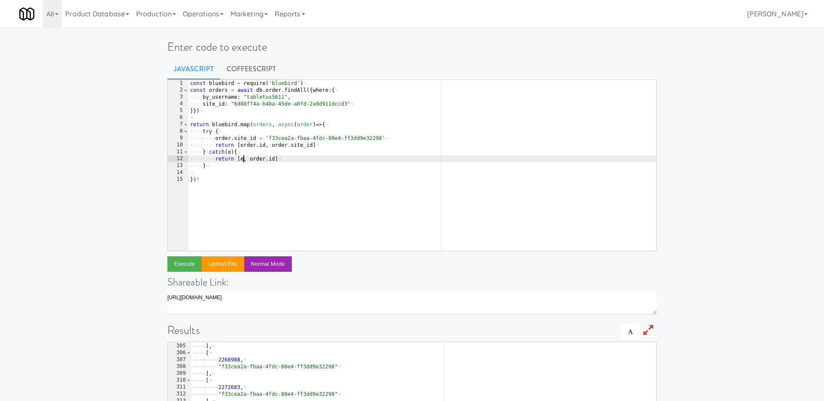
click at [244, 160] on div "const · bluebird · = · require ( 'bluebird' ) ¬ const · orders · = · await · db…" at bounding box center [422, 172] width 468 height 184
click at [320, 157] on div "const · bluebird · = · require ( 'bluebird' ) ¬ const · orders · = · await · db…" at bounding box center [422, 172] width 468 height 184
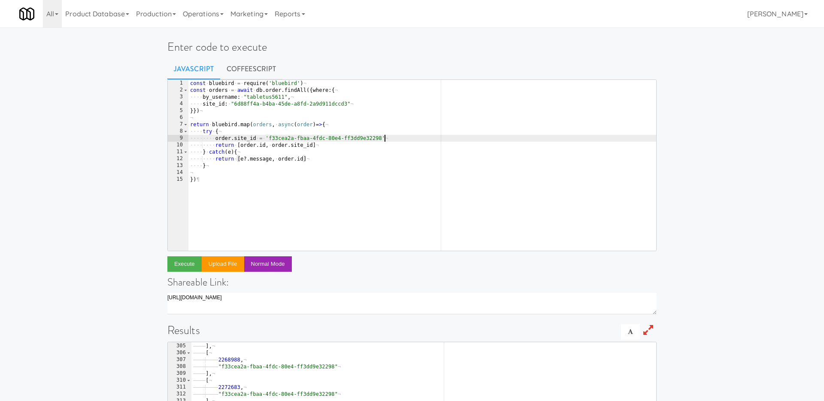
click at [402, 138] on div "const · bluebird · = · require ( 'bluebird' ) ¬ const · orders · = · await · db…" at bounding box center [422, 172] width 468 height 184
type textarea "order.site_id = 'f33cea2a-fbaa-4fdc-80e4-ff3dd9e32298'"
type textarea "await order.save()"
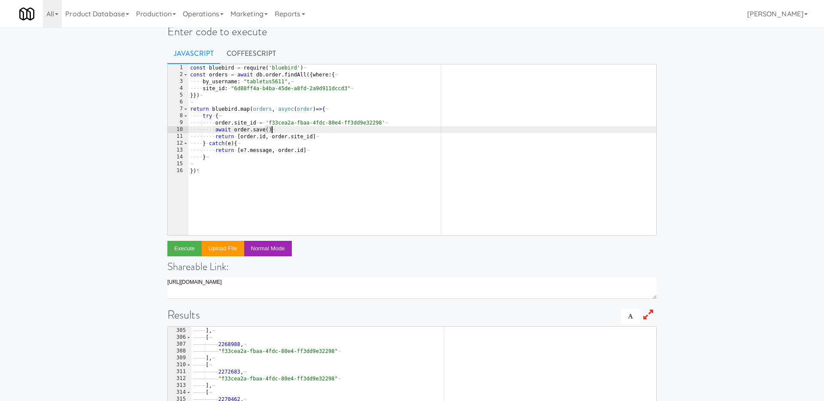
scroll to position [17, 0]
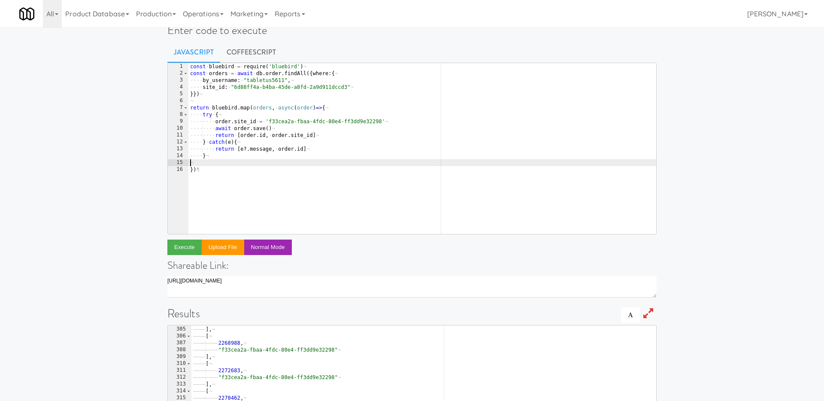
click at [204, 165] on div "const · bluebird · = · require ( 'bluebird' ) ¬ const · orders · = · await · db…" at bounding box center [422, 155] width 468 height 184
click at [238, 162] on div "const · bluebird · = · require ( 'bluebird' ) ¬ const · orders · = · await · db…" at bounding box center [422, 155] width 468 height 184
click at [211, 108] on div "const · bluebird · = · require ( 'bluebird' ) ¬ const · orders · = · await · db…" at bounding box center [422, 155] width 468 height 184
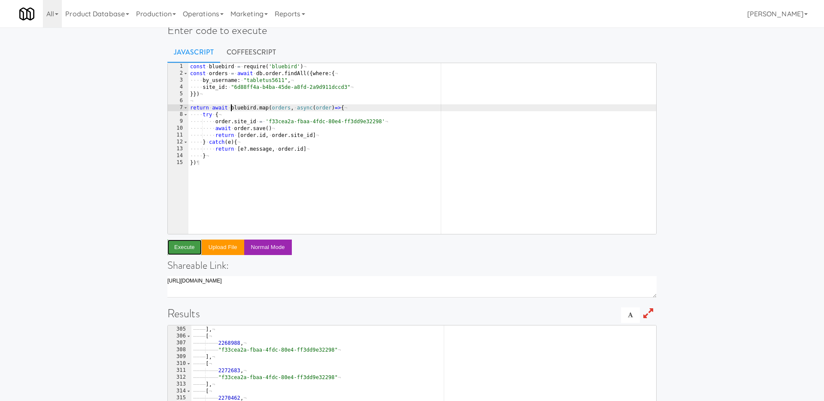
click at [174, 248] on button "Execute" at bounding box center [184, 246] width 34 height 15
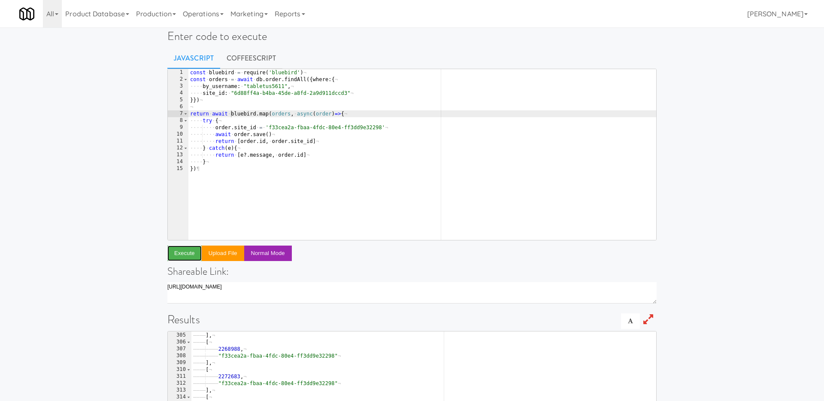
scroll to position [0, 0]
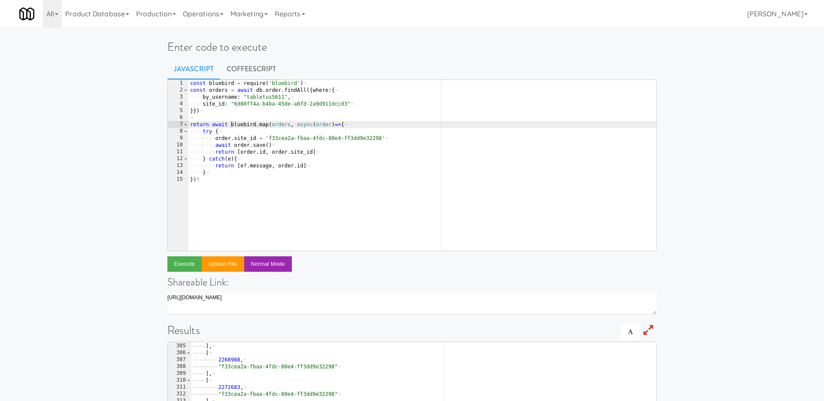
click at [218, 90] on div "const · bluebird · = · require ( 'bluebird' ) ¬ const · orders · = · await · db…" at bounding box center [422, 172] width 468 height 184
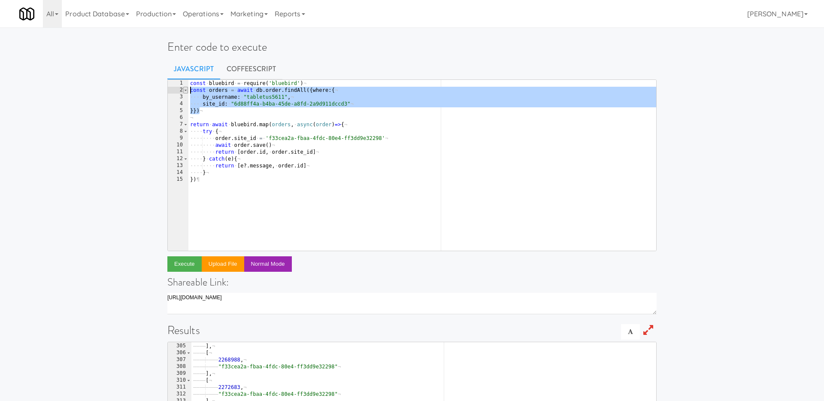
drag, startPoint x: 206, startPoint y: 112, endPoint x: 186, endPoint y: 92, distance: 27.6
click at [186, 92] on pre "const orders = await db.order.findAll({where:{ 1 2 3 4 5 6 7 8 9 10 11 12 13 14…" at bounding box center [411, 165] width 489 height 172
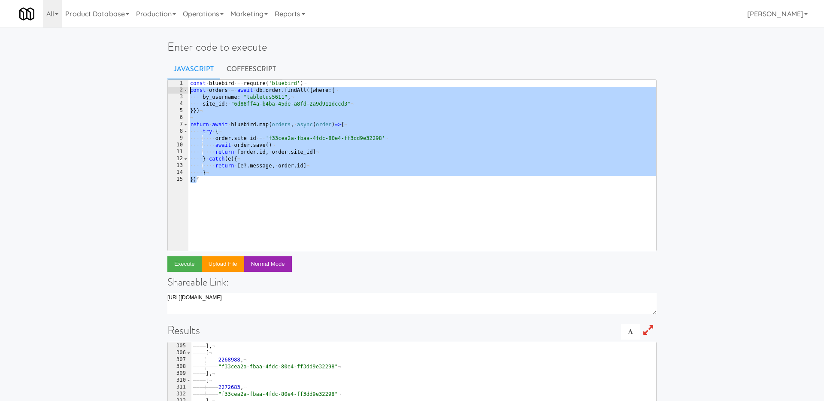
drag, startPoint x: 217, startPoint y: 184, endPoint x: 181, endPoint y: 91, distance: 99.3
click at [181, 91] on pre "const orders = await db.order.findAll({where:{ by_username: "tabletus5611", 1 2…" at bounding box center [411, 165] width 489 height 172
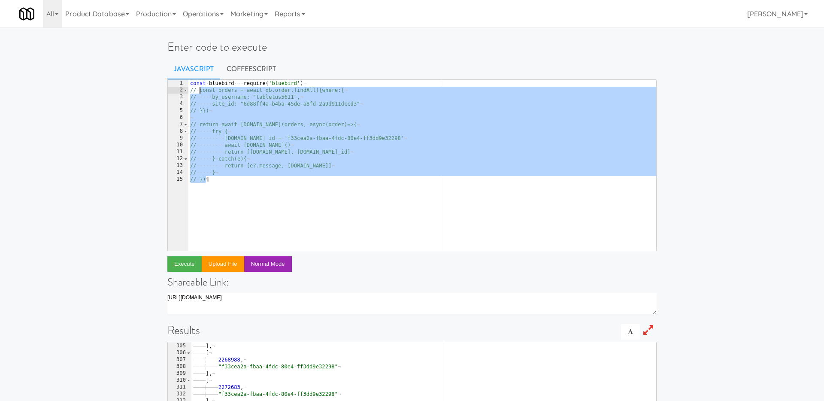
click at [292, 192] on div "const · bluebird · = · require ( 'bluebird' ) ¬ // · const · orders · = · await…" at bounding box center [422, 172] width 468 height 184
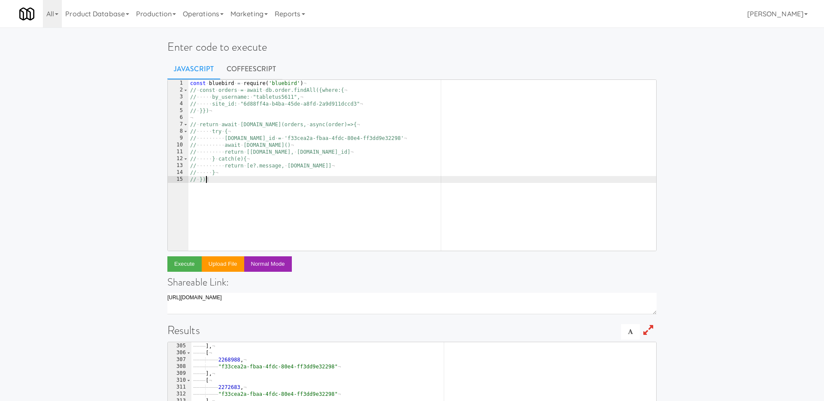
scroll to position [0, 1]
click at [214, 114] on div "const · bluebird · = · require ( 'bluebird' ) ¬ // · const · orders · = · await…" at bounding box center [422, 172] width 468 height 184
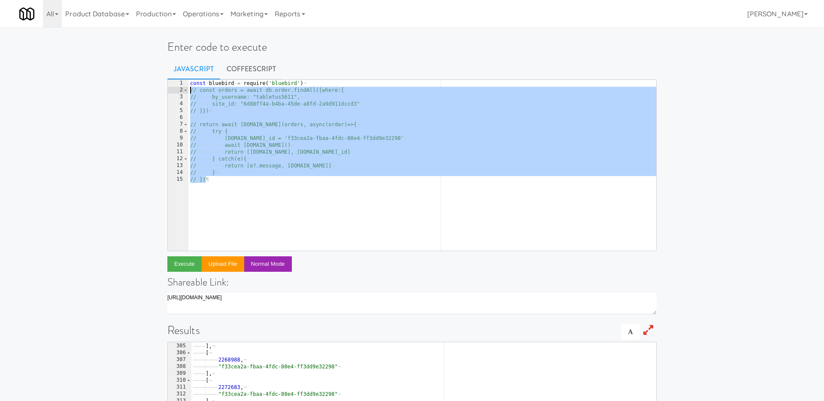
drag, startPoint x: 218, startPoint y: 183, endPoint x: 173, endPoint y: 92, distance: 101.7
click at [173, 92] on pre "// }}) 1 2 3 4 5 6 7 8 9 10 11 12 13 14 15 const · bluebird · = · require ( 'bl…" at bounding box center [411, 165] width 489 height 172
type textarea "// })"
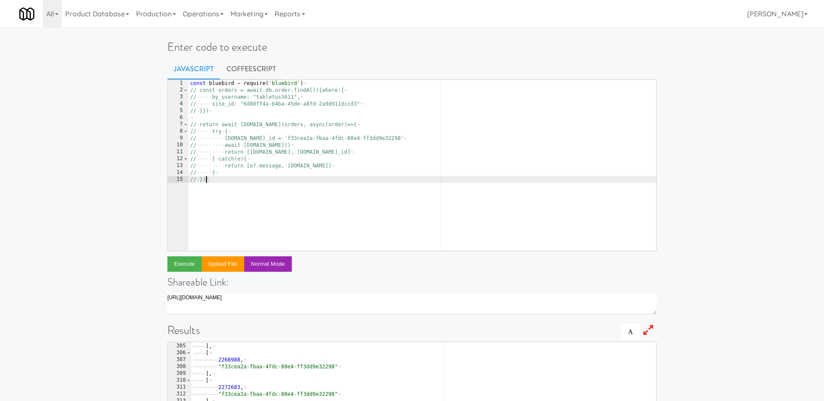
click at [243, 177] on div "const · bluebird · = · require ( 'bluebird' ) ¬ // · const · orders · = · await…" at bounding box center [422, 172] width 468 height 184
paste textarea "// })"
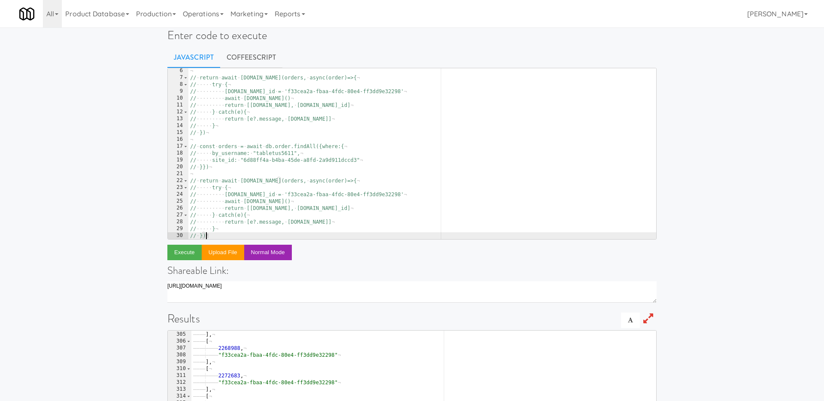
scroll to position [12, 0]
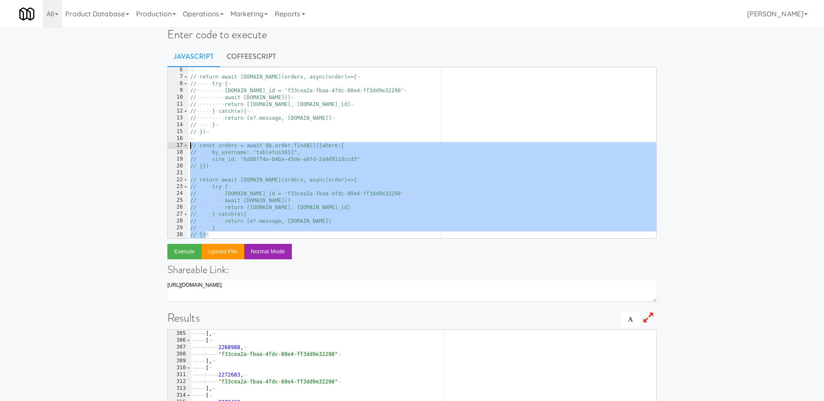
drag, startPoint x: 213, startPoint y: 234, endPoint x: 168, endPoint y: 145, distance: 100.0
click at [168, 145] on pre "// }) 6 7 8 9 10 11 12 13 14 15 16 17 18 19 20 21 22 23 24 25 26 27 28 29 30 ¬ …" at bounding box center [411, 153] width 489 height 172
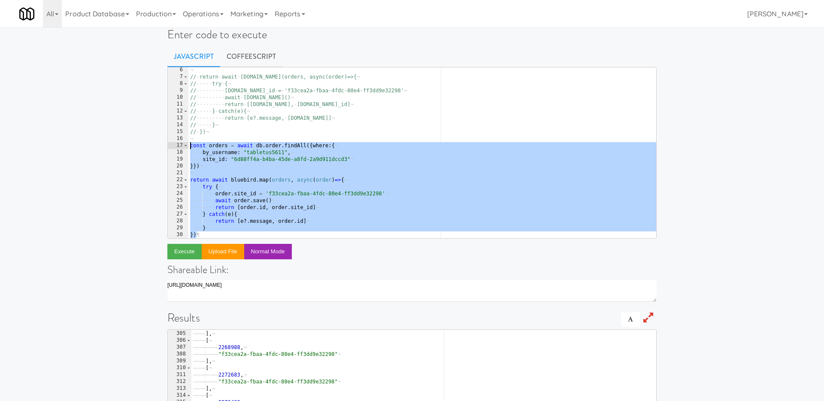
click at [220, 148] on div "¬ // · return · await · bluebird.map(orders, · async(order)=>{ ¬ // ····· try ·…" at bounding box center [422, 159] width 468 height 184
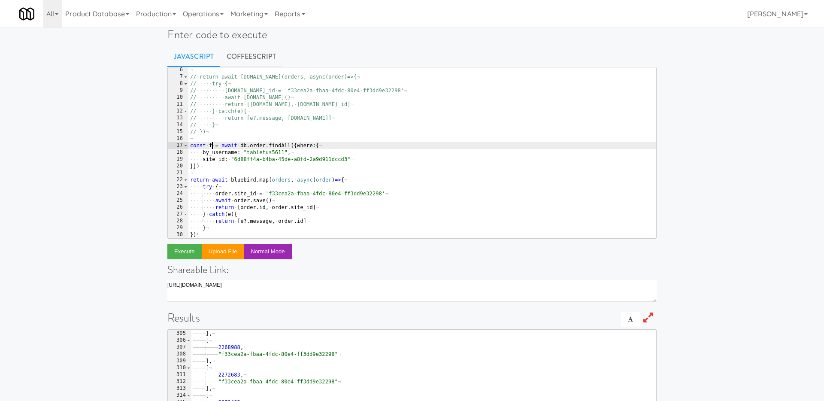
scroll to position [0, 2]
click at [261, 146] on div "¬ // · return · await · bluebird.map(orders, · async(order)=>{ ¬ // ····· try ·…" at bounding box center [422, 159] width 468 height 184
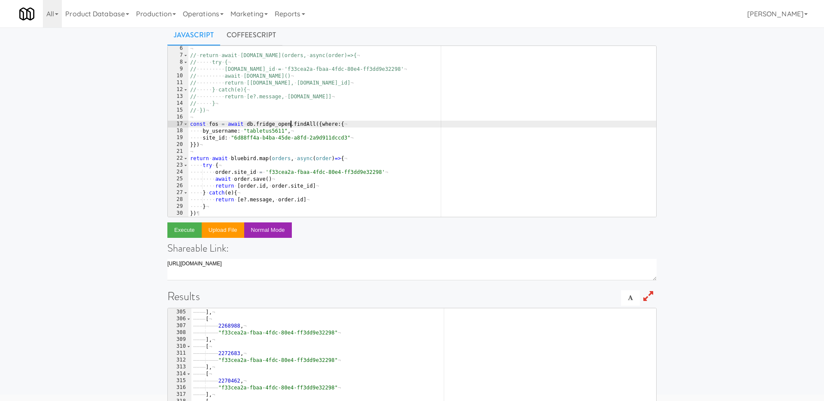
click at [266, 177] on div "¬ // · return · await · bluebird.map(orders, · async(order)=>{ ¬ // ····· try ·…" at bounding box center [422, 137] width 468 height 184
click at [213, 125] on div "¬ // · return · await · bluebird.map(orders, · async(order)=>{ ¬ // ····· try ·…" at bounding box center [422, 137] width 468 height 184
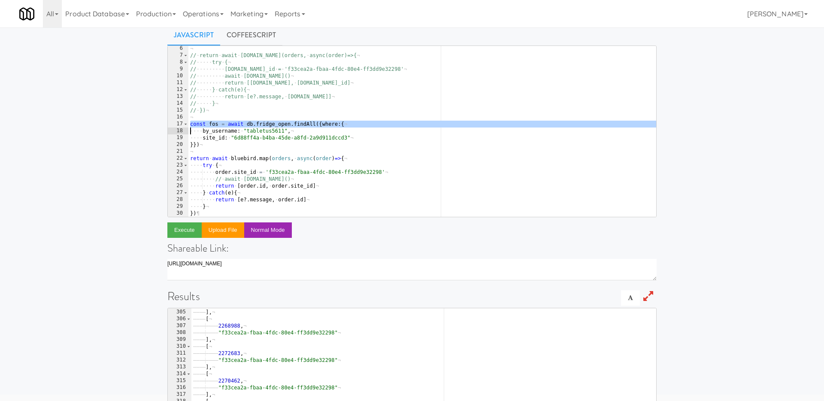
click at [213, 125] on div "¬ // · return · await · bluebird.map(orders, · async(order)=>{ ¬ // ····· try ·…" at bounding box center [422, 137] width 468 height 184
click at [279, 160] on div "¬ // · return · await · bluebird.map(orders, · async(order)=>{ ¬ // ····· try ·…" at bounding box center [422, 137] width 468 height 184
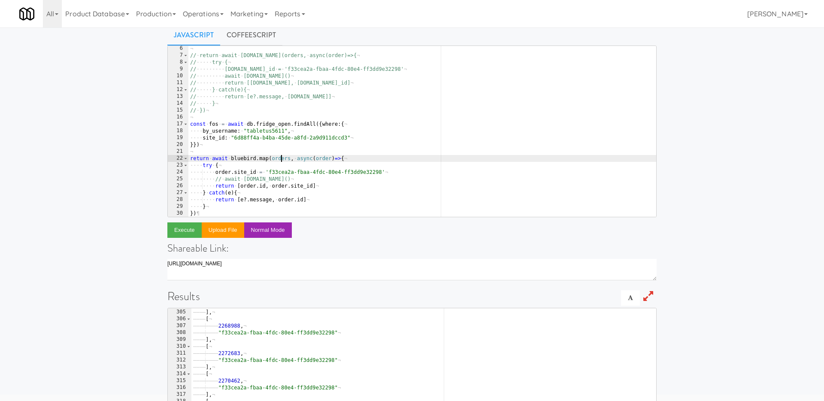
click at [279, 160] on div "¬ // · return · await · bluebird.map(orders, · async(order)=>{ ¬ // ····· try ·…" at bounding box center [422, 137] width 468 height 184
paste textarea "fo"
click at [406, 148] on div "¬ // · return · await · bluebird.map(orders, · async(order)=>{ ¬ // ····· try ·…" at bounding box center [422, 137] width 468 height 184
type textarea "}})"
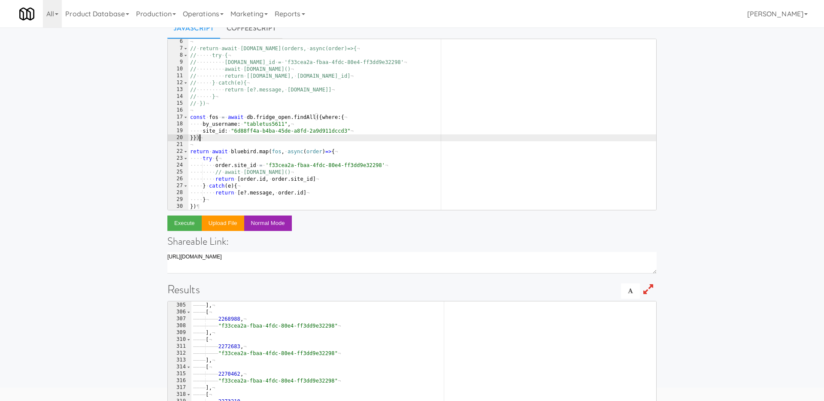
scroll to position [42, 0]
click at [181, 223] on button "Execute" at bounding box center [184, 222] width 34 height 15
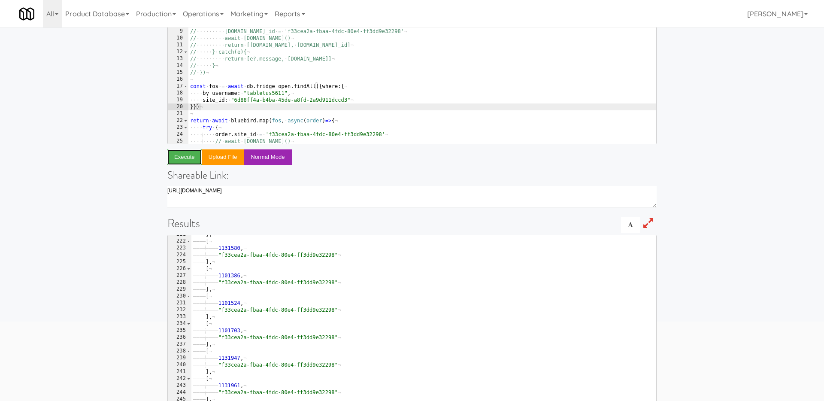
scroll to position [106, 0]
click at [221, 109] on div "const · bluebird · = · require ( 'bluebird' ) ¬ // · const · orders · = · await…" at bounding box center [422, 65] width 468 height 184
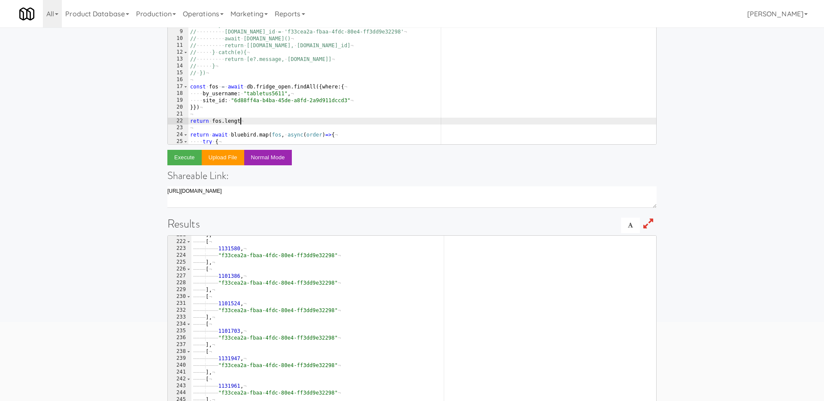
scroll to position [0, 4]
click at [173, 157] on button "Execute" at bounding box center [184, 157] width 34 height 15
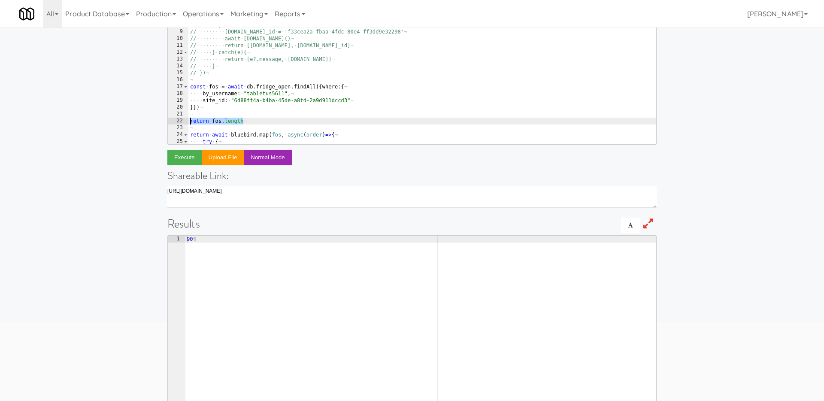
drag, startPoint x: 253, startPoint y: 120, endPoint x: 152, endPoint y: 120, distance: 100.4
click at [152, 120] on div "Enter code to execute Javascript CoffeeScript return fos.length 1 2 3 4 5 6 7 8…" at bounding box center [412, 171] width 824 height 495
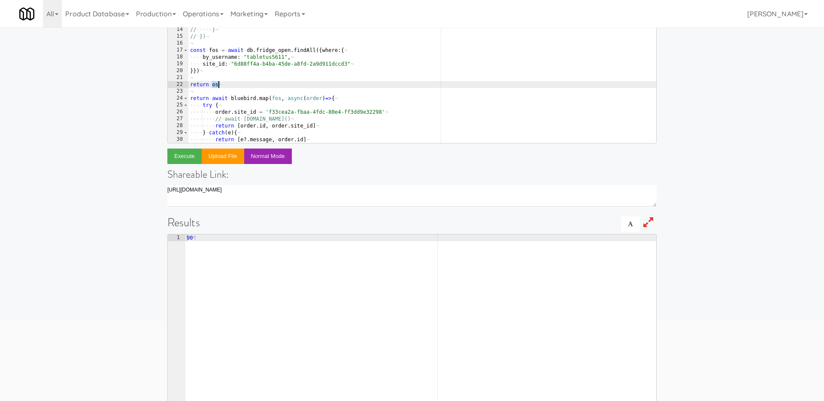
scroll to position [39, 0]
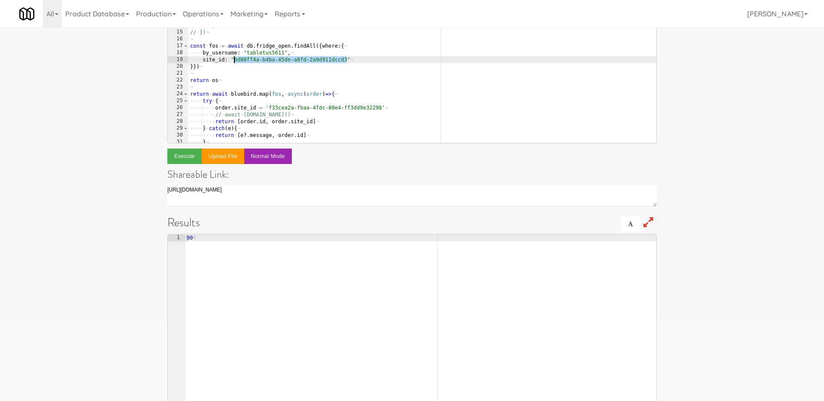
drag, startPoint x: 346, startPoint y: 58, endPoint x: 233, endPoint y: 58, distance: 112.4
click at [233, 58] on div "¬ // · return · await · bluebird.map(orders, · async(order)=>{ ¬ // ····· try ·…" at bounding box center [422, 59] width 468 height 184
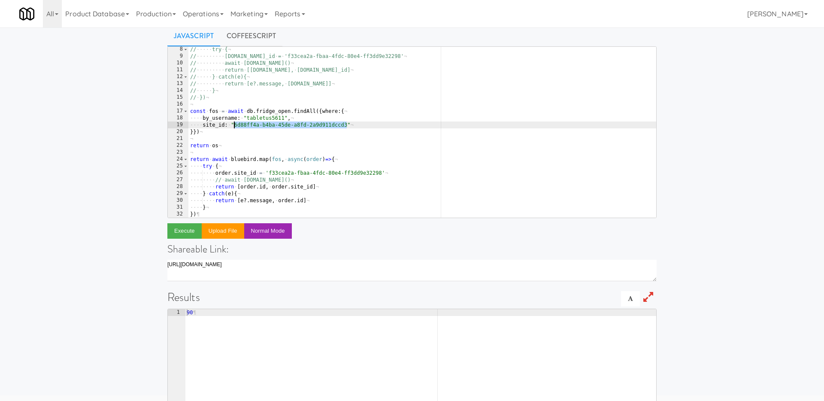
scroll to position [0, 0]
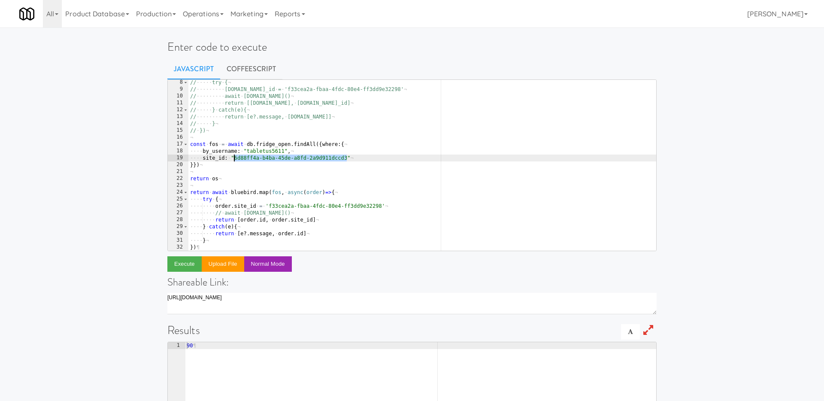
click at [301, 167] on div "// ····· try · { ¬ // ········· order.site_id · = · 'f33cea2a-fbaa-4fdc-80e4-ff…" at bounding box center [422, 171] width 468 height 184
click at [271, 178] on div "// ····· try · { ¬ // ········· order.site_id · = · 'f33cea2a-fbaa-4fdc-80e4-ff…" at bounding box center [422, 171] width 468 height 184
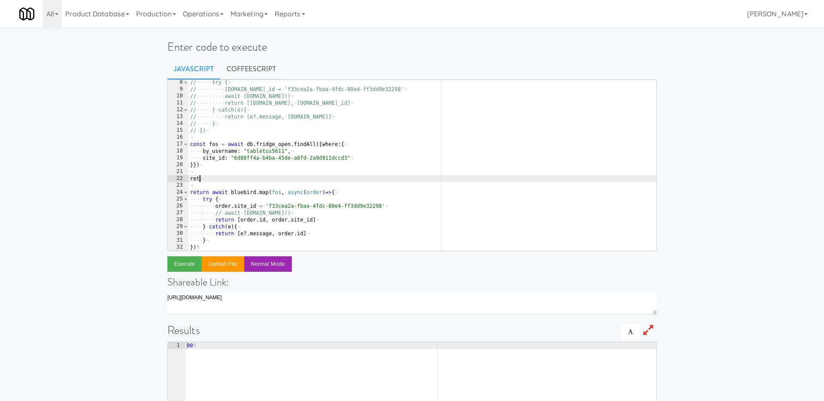
scroll to position [0, 0]
type textarea "r"
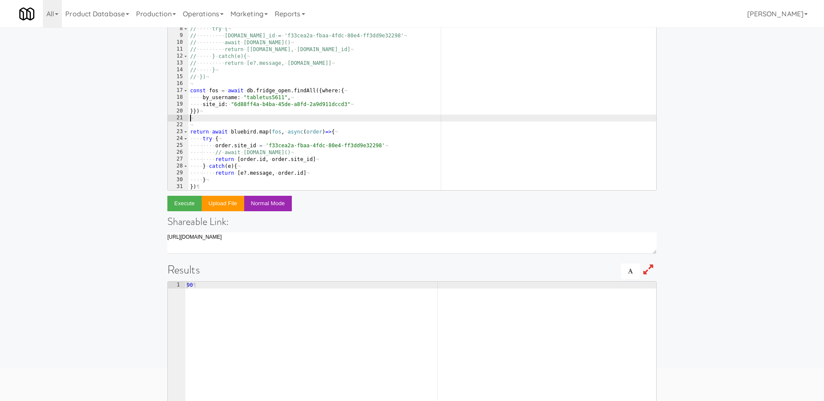
scroll to position [93, 0]
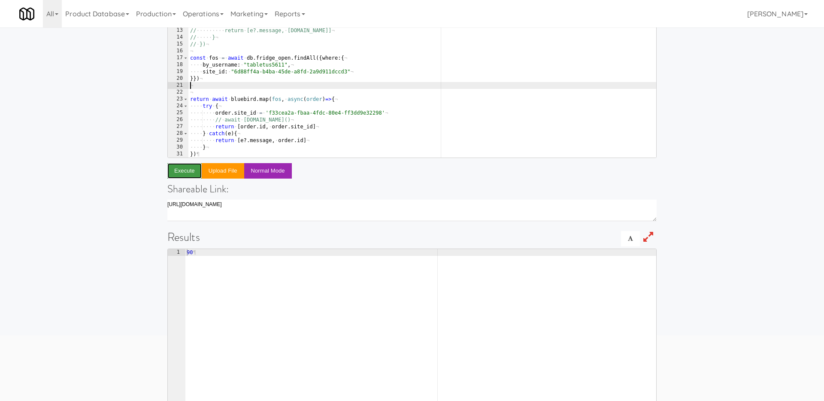
click at [174, 171] on button "Execute" at bounding box center [184, 170] width 34 height 15
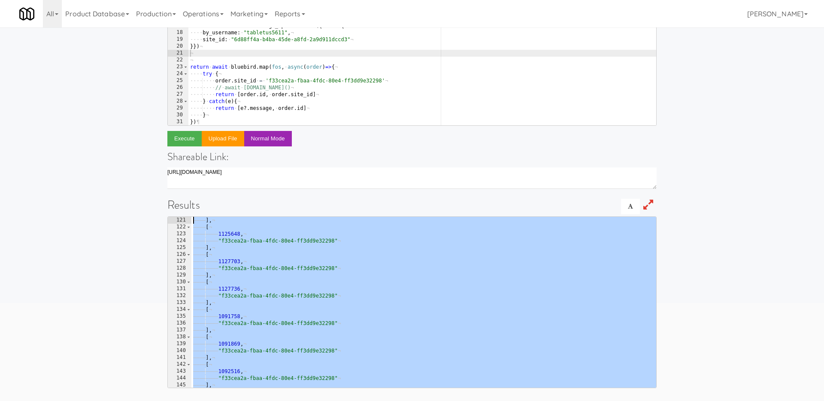
scroll to position [0, 0]
drag, startPoint x: 203, startPoint y: 384, endPoint x: 149, endPoint y: 88, distance: 300.4
click at [149, 88] on div "Enter code to execute Javascript CoffeeScript 7 8 9 10 11 12 13 14 15 16 17 18 …" at bounding box center [412, 153] width 824 height 495
type textarea "[ ["
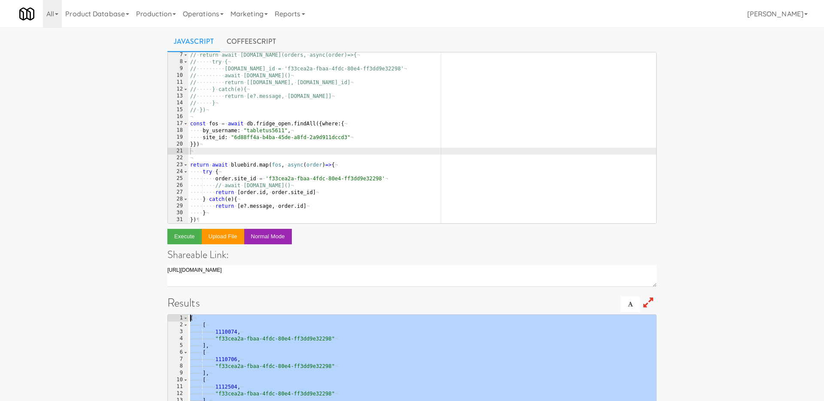
scroll to position [20, 0]
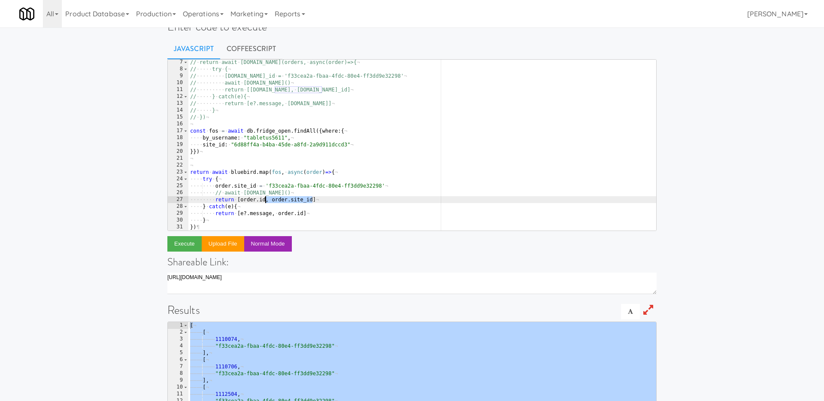
drag, startPoint x: 313, startPoint y: 198, endPoint x: 265, endPoint y: 197, distance: 47.6
click at [265, 197] on div "// · return · await · bluebird.map(orders, · async(order)=>{ ¬ // ····· try · {…" at bounding box center [422, 151] width 468 height 184
type textarea "return [order.id]"
click at [174, 245] on button "Execute" at bounding box center [184, 243] width 34 height 15
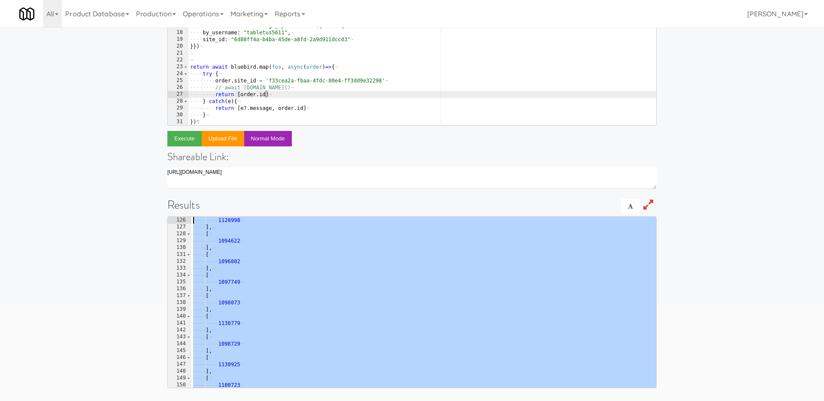
scroll to position [0, 0]
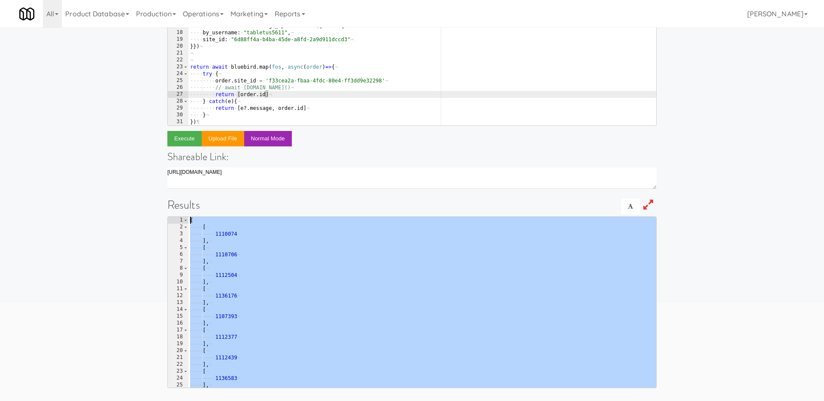
drag, startPoint x: 201, startPoint y: 384, endPoint x: 148, endPoint y: 88, distance: 300.2
click at [148, 88] on div "Enter code to execute Javascript CoffeeScript return [order.id] 7 8 9 10 11 12 …" at bounding box center [412, 153] width 824 height 495
type textarea "[ ["
click at [330, 94] on div "// · return · await · bluebird.map(orders, · async(order)=>{ ¬ // ····· try · {…" at bounding box center [422, 46] width 468 height 184
click at [326, 91] on div "// · return · await · bluebird.map(orders, · async(order)=>{ ¬ // ····· try · {…" at bounding box center [422, 46] width 468 height 184
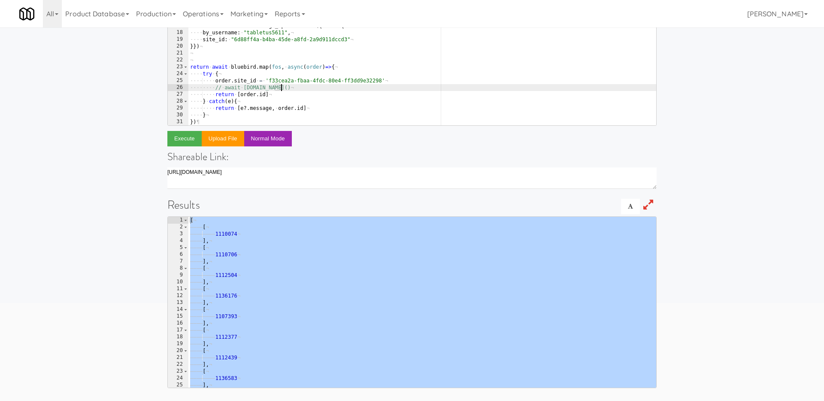
type textarea "await order.save()"
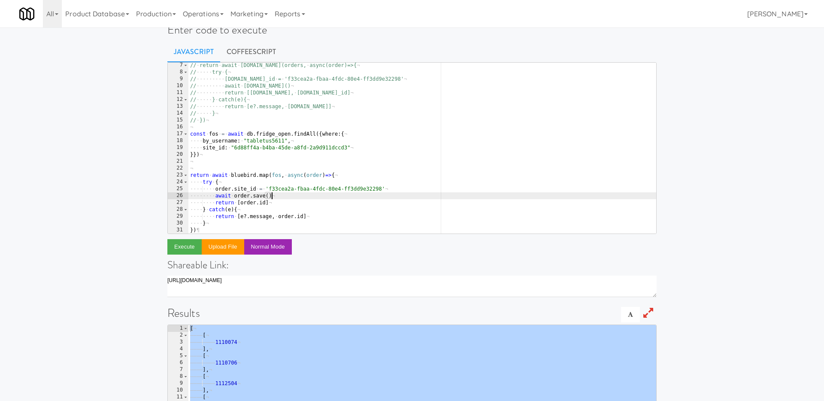
scroll to position [17, 0]
click at [181, 249] on button "Execute" at bounding box center [184, 246] width 34 height 15
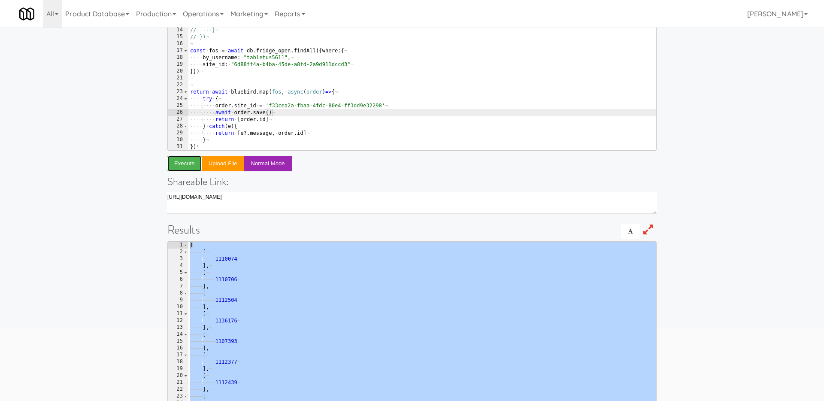
scroll to position [105, 0]
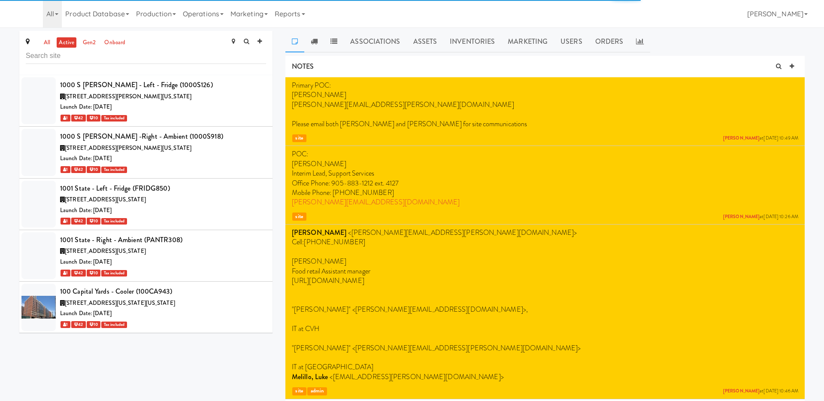
scroll to position [14119, 0]
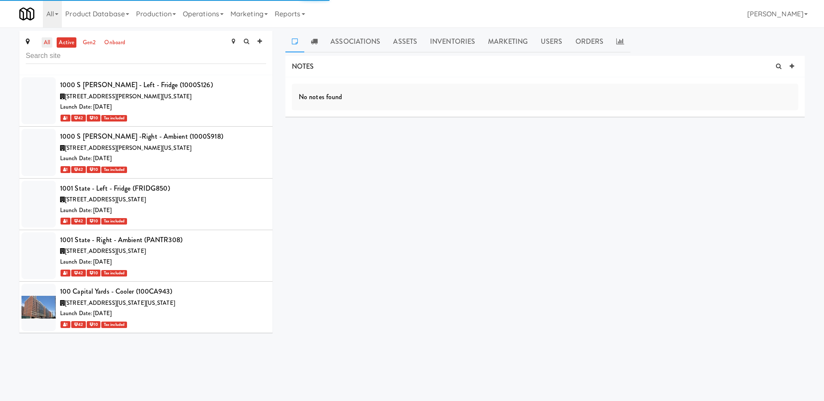
click at [47, 43] on link "all" at bounding box center [47, 42] width 11 height 11
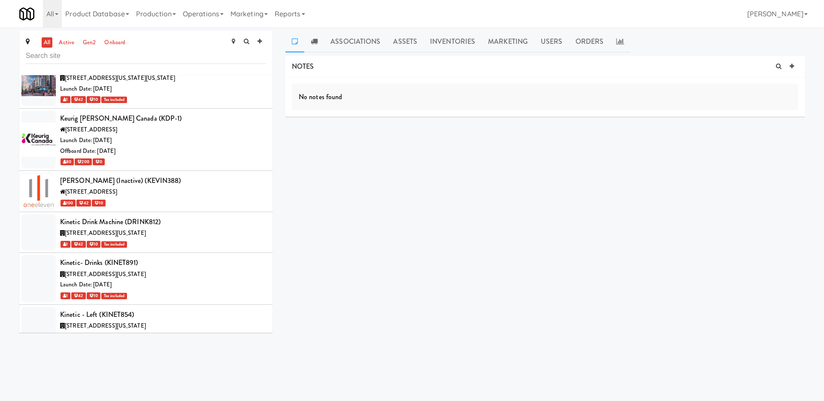
scroll to position [39353, 0]
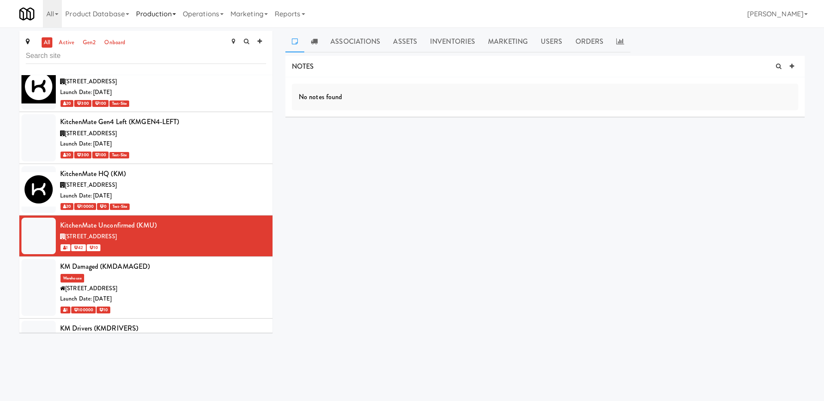
click at [170, 13] on link "Production" at bounding box center [156, 13] width 47 height 27
click at [207, 10] on link "Operations" at bounding box center [203, 13] width 48 height 27
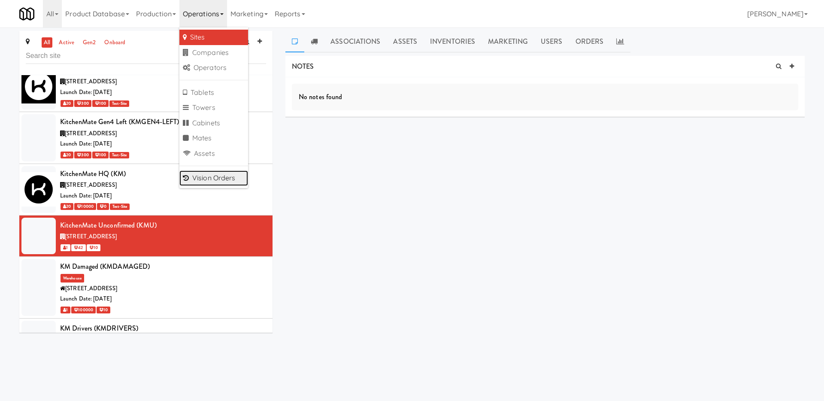
click at [211, 178] on link "Vision Orders" at bounding box center [213, 177] width 69 height 15
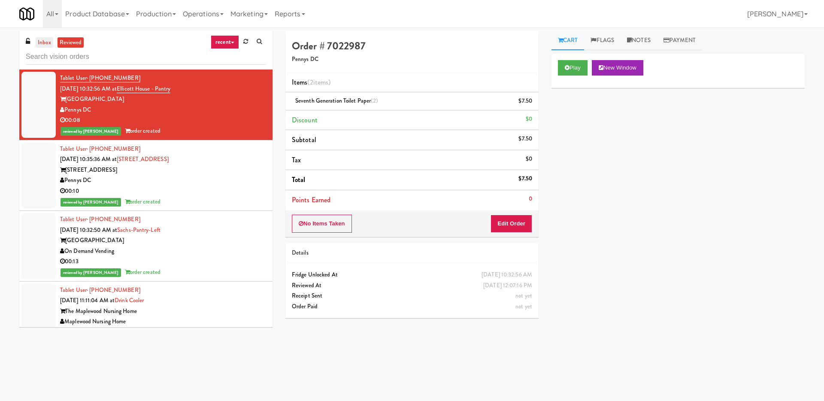
click at [39, 47] on link "inbox" at bounding box center [45, 42] width 18 height 11
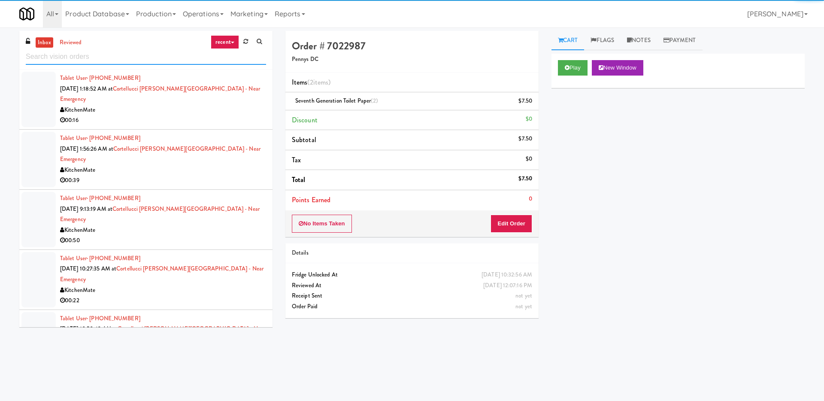
click at [59, 57] on input "text" at bounding box center [146, 57] width 240 height 16
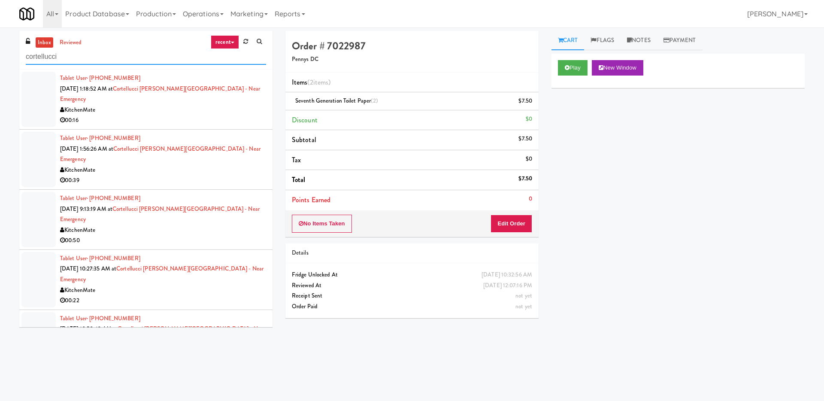
type input "cortellucci"
click at [188, 115] on li "Tablet User · (437) 219-0446 [DATE] 1:18:52 AM at [GEOGRAPHIC_DATA][PERSON_NAME…" at bounding box center [145, 100] width 253 height 60
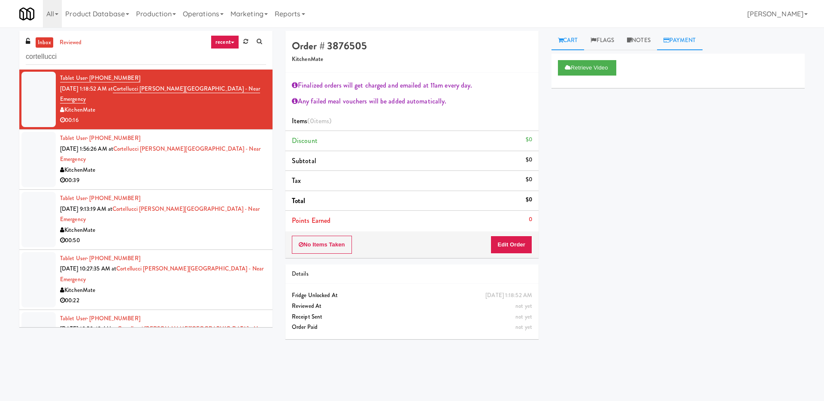
click at [674, 47] on link "Payment" at bounding box center [679, 40] width 45 height 19
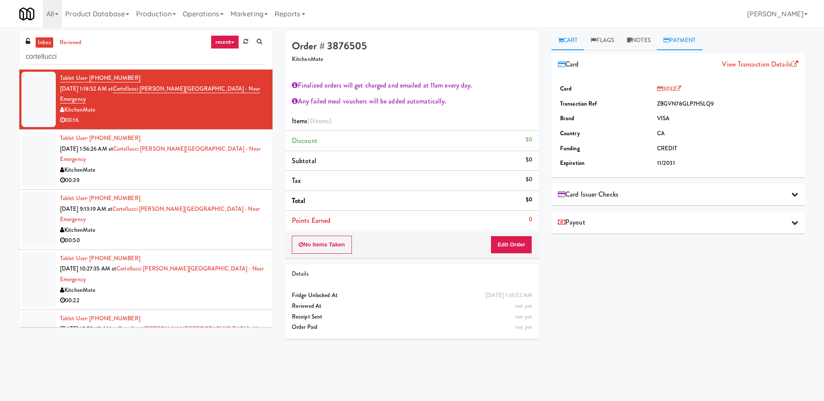
click at [580, 35] on link "Cart" at bounding box center [567, 40] width 33 height 19
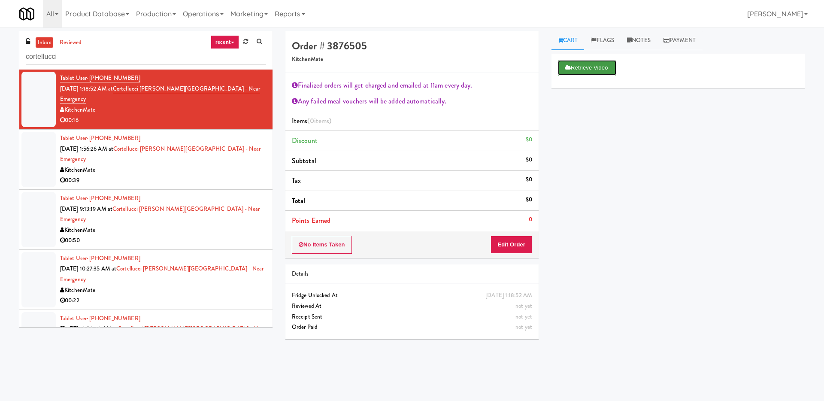
click at [576, 68] on button "Retrieve Video" at bounding box center [587, 67] width 58 height 15
click at [575, 70] on button "Play" at bounding box center [573, 67] width 30 height 15
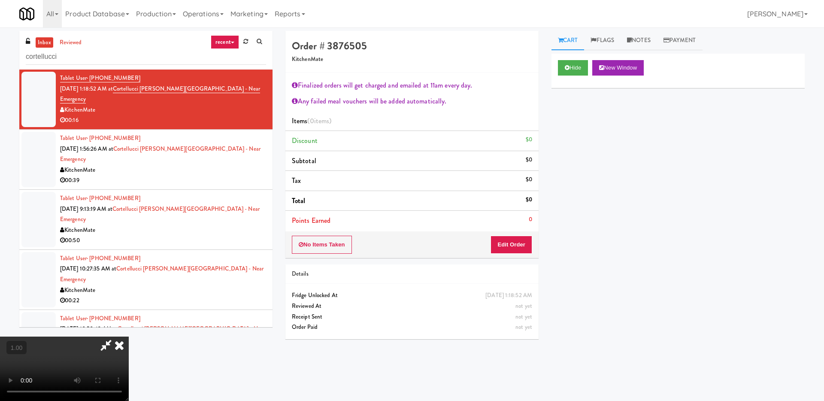
click at [129, 336] on icon at bounding box center [119, 344] width 19 height 17
